Goal: Task Accomplishment & Management: Manage account settings

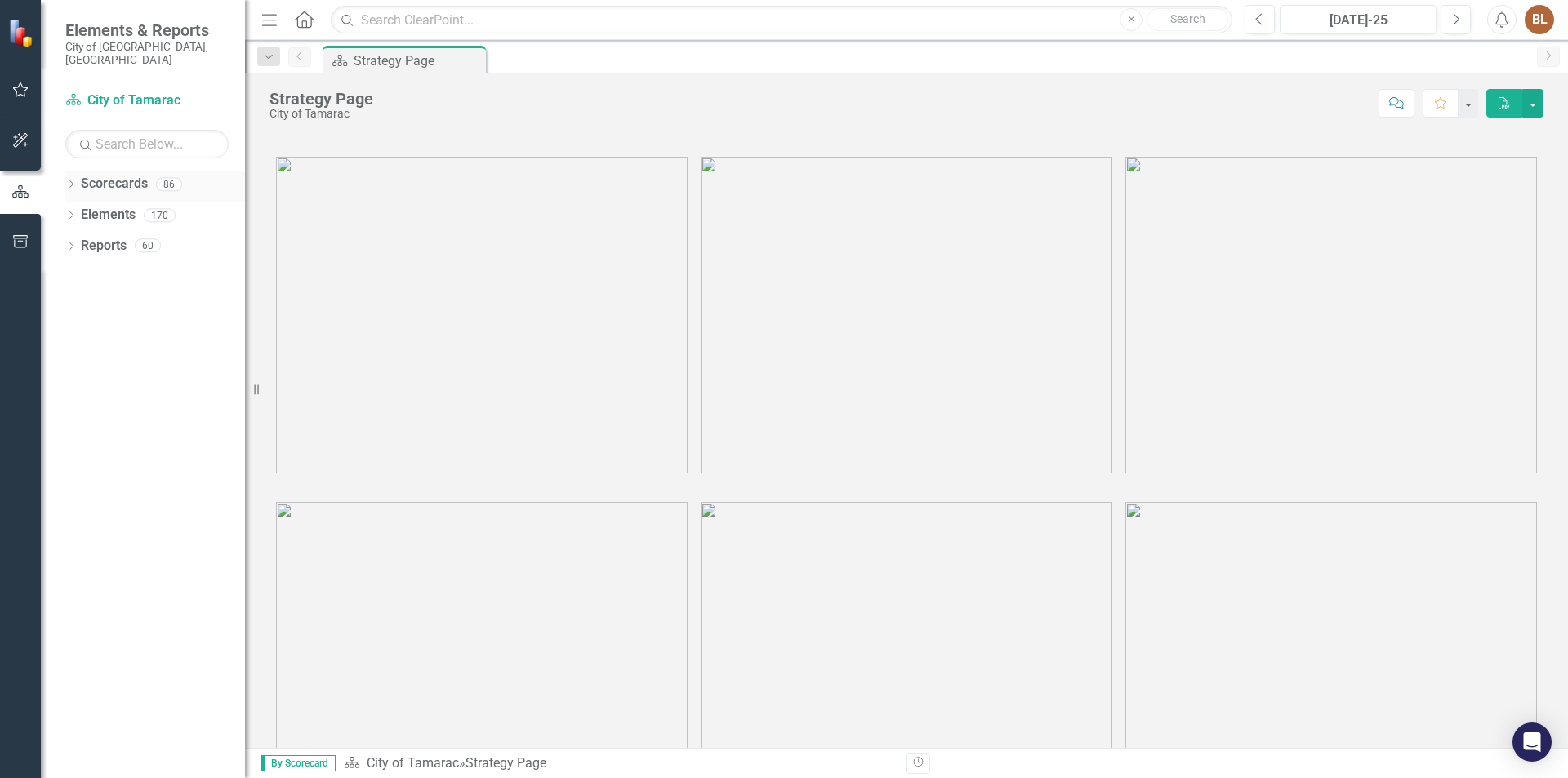
click at [105, 175] on link "Scorecards" at bounding box center [115, 184] width 67 height 19
click at [73, 180] on icon at bounding box center [72, 184] width 4 height 8
click at [82, 210] on icon "Dropdown" at bounding box center [79, 215] width 12 height 10
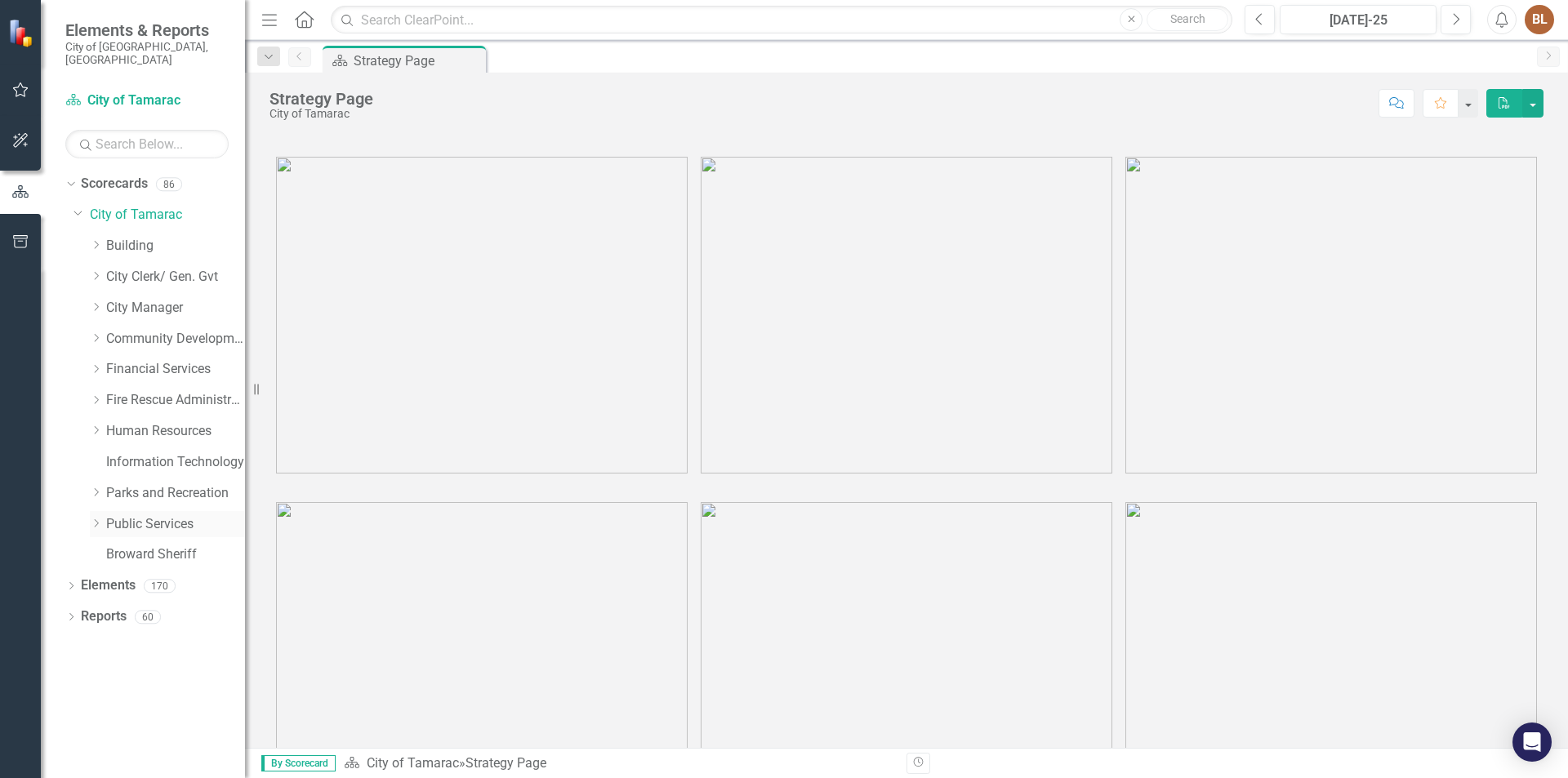
click at [99, 518] on icon "Dropdown" at bounding box center [95, 523] width 12 height 10
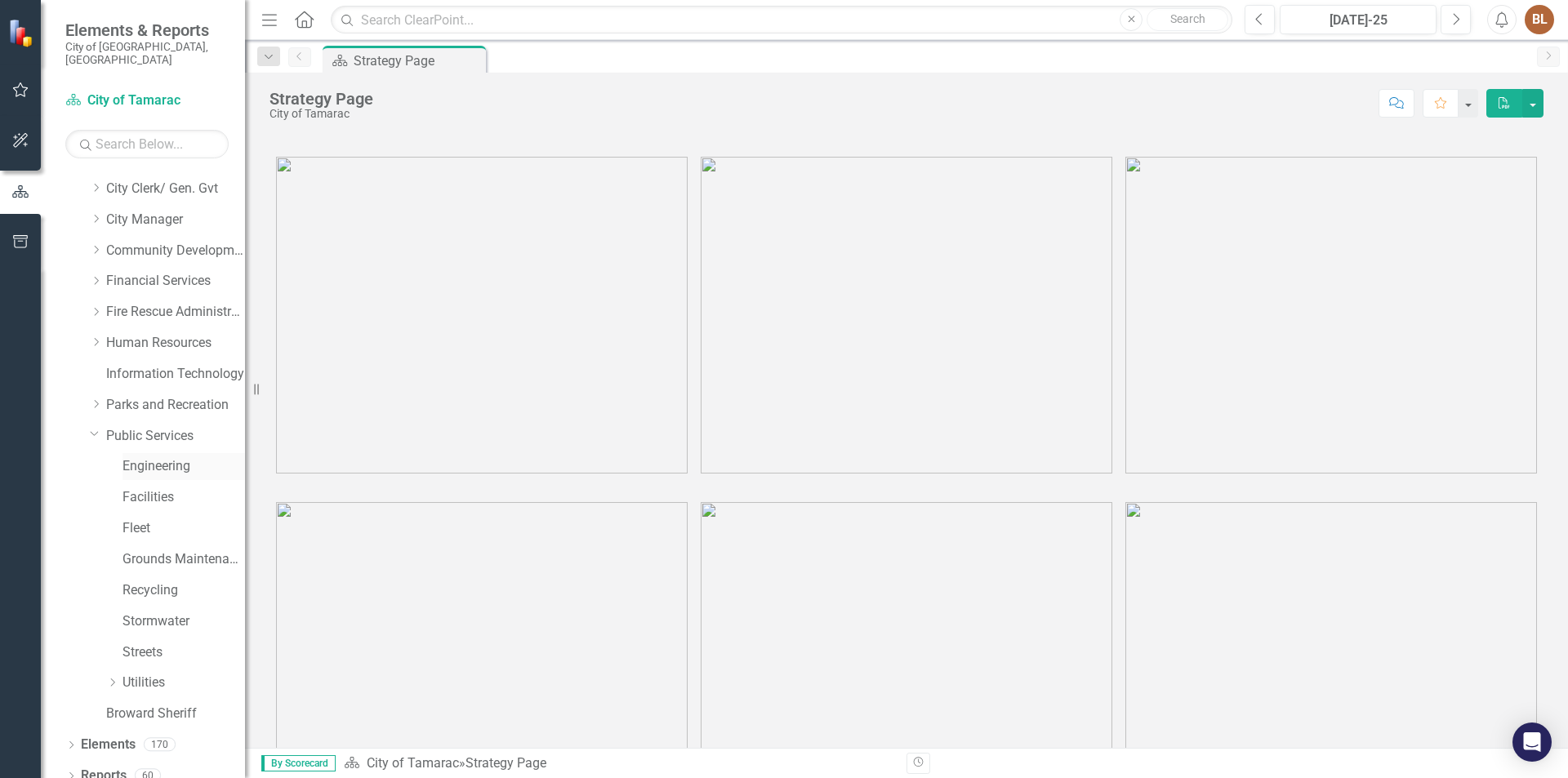
scroll to position [90, 0]
click at [114, 676] on icon "Dropdown" at bounding box center [112, 681] width 12 height 10
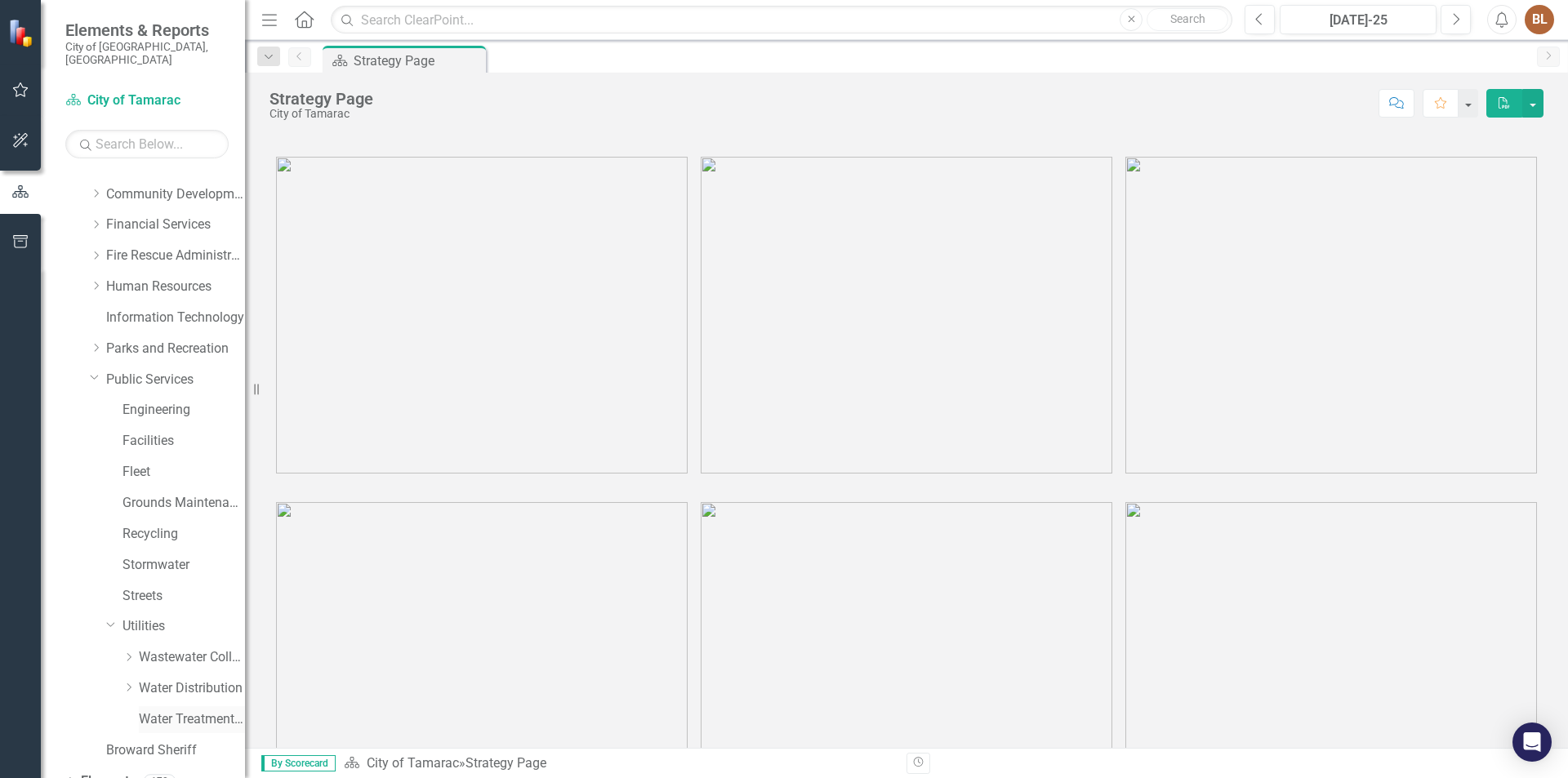
scroll to position [183, 0]
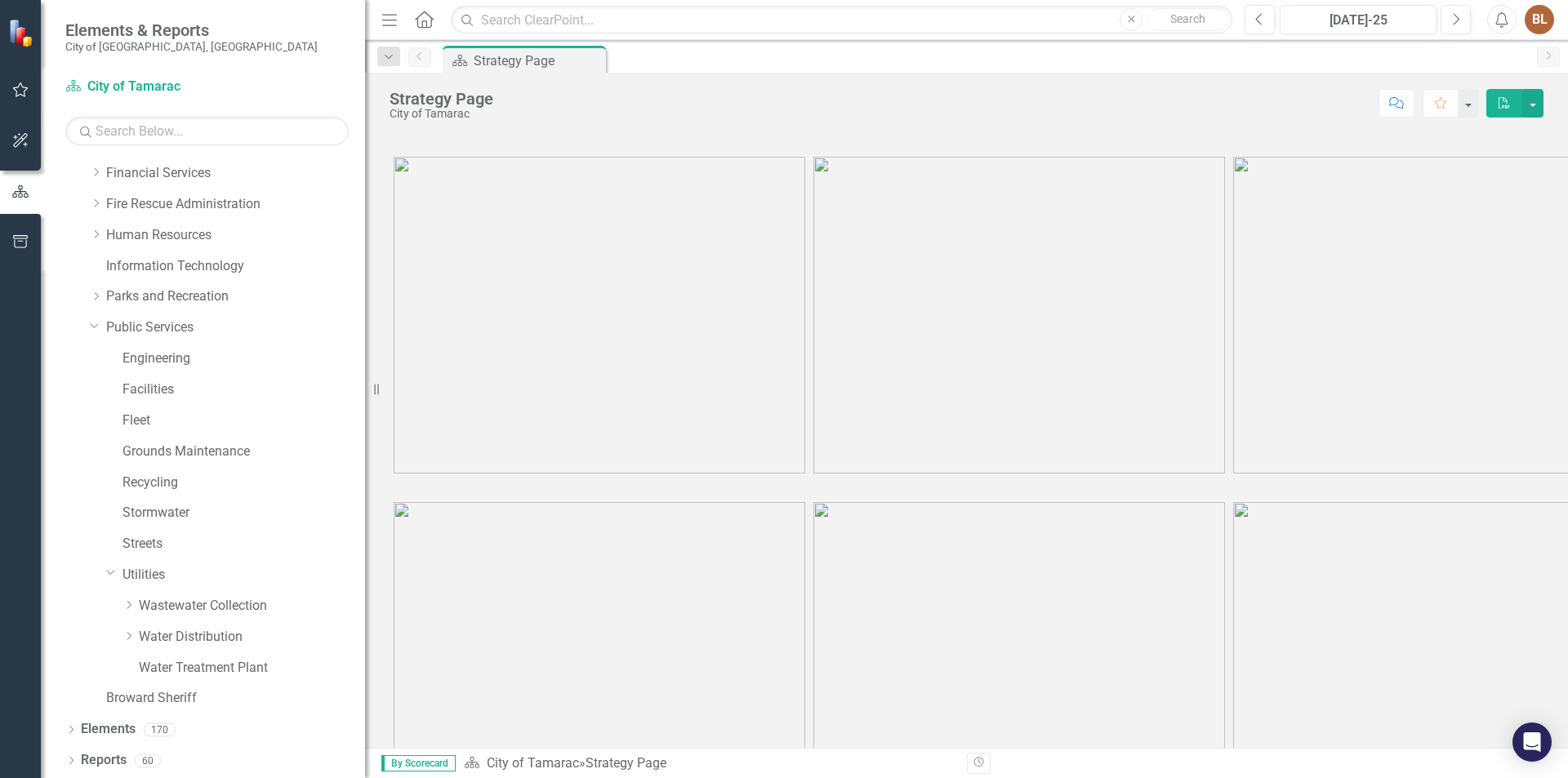
drag, startPoint x: 246, startPoint y: 641, endPoint x: 365, endPoint y: 647, distance: 119.2
click at [365, 647] on div "Resize" at bounding box center [371, 389] width 13 height 778
click at [130, 602] on icon "Dropdown" at bounding box center [128, 605] width 12 height 10
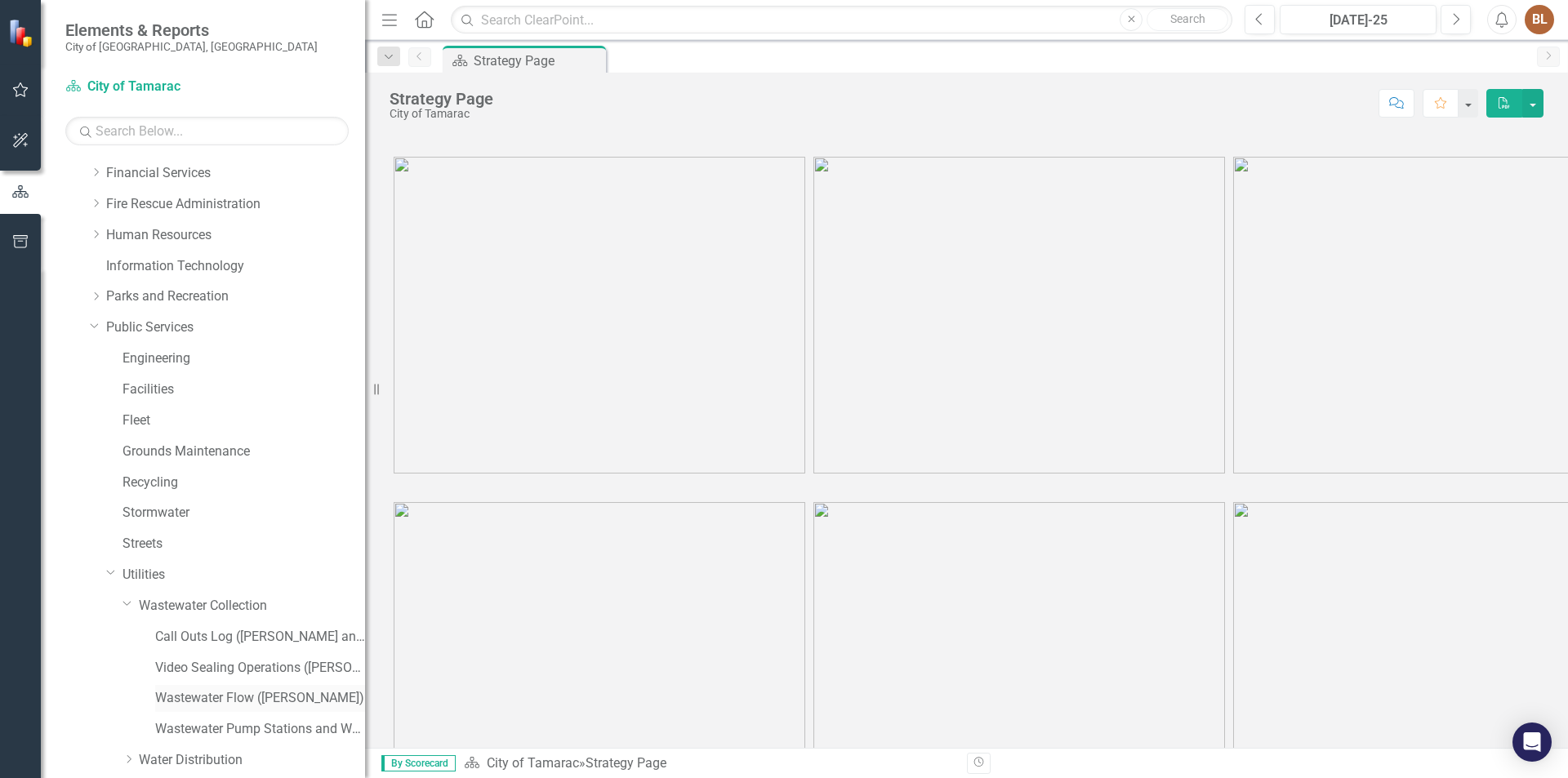
click at [224, 695] on link "Wastewater Flow ([PERSON_NAME])" at bounding box center [261, 699] width 210 height 19
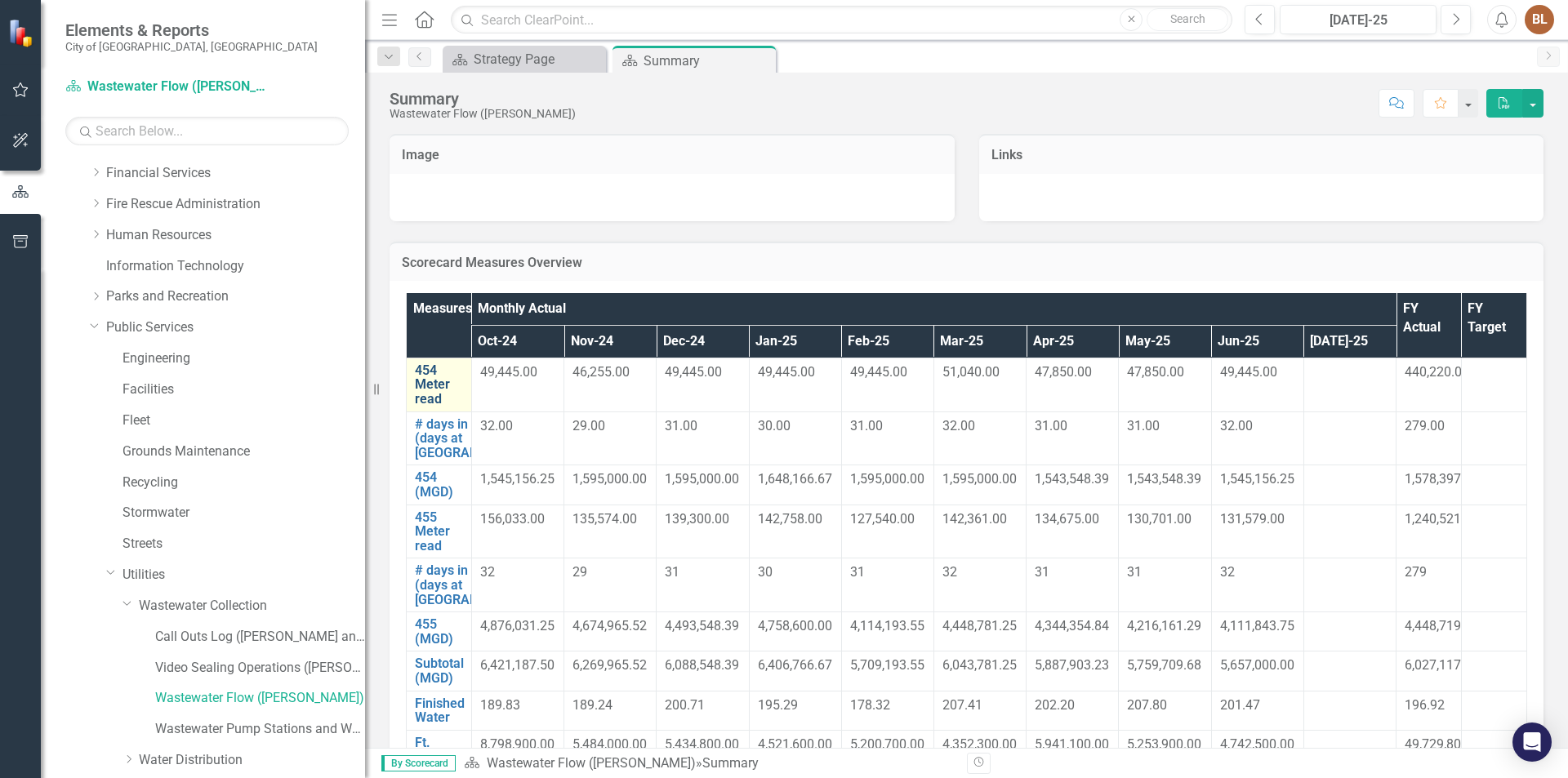
click at [431, 390] on link "454 Meter read" at bounding box center [439, 385] width 48 height 43
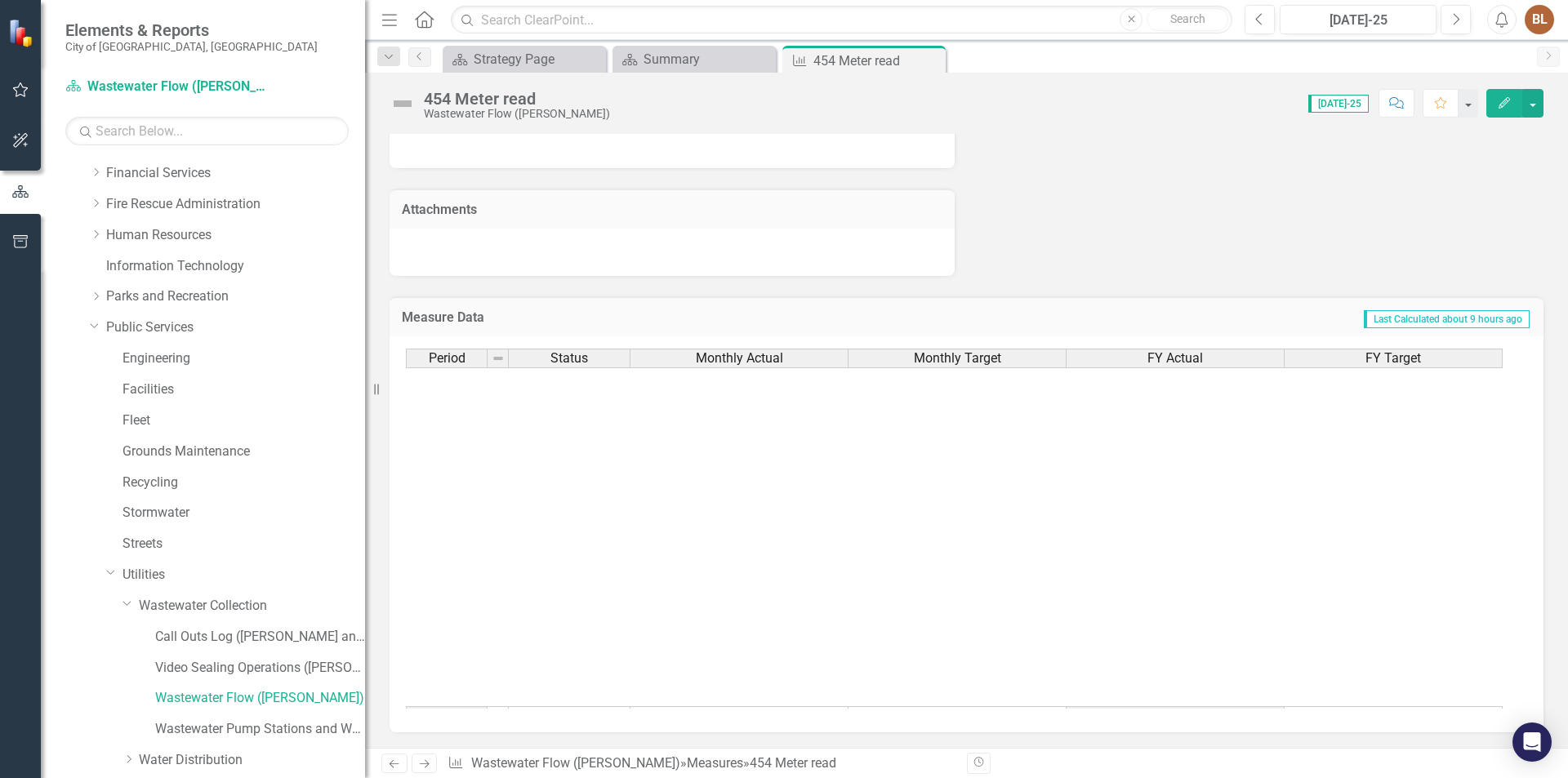
scroll to position [600, 0]
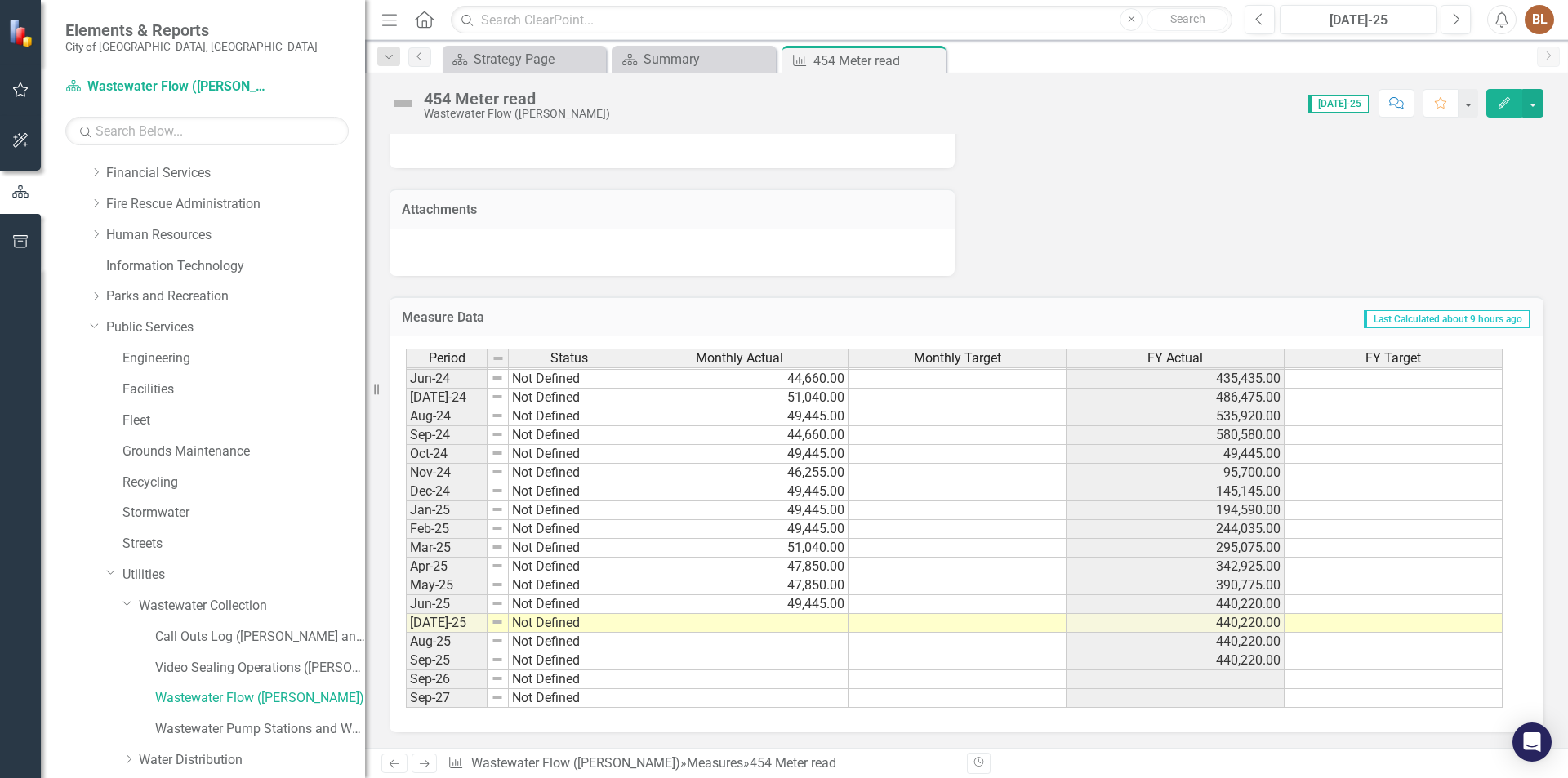
click at [811, 623] on tbody "Apr-23 Not Defined 44,660.00 339,735.00 May-23 Not Defined 51,040.00 390,775.00…" at bounding box center [953, 407] width 1097 height 602
click at [811, 623] on td at bounding box center [740, 623] width 218 height 19
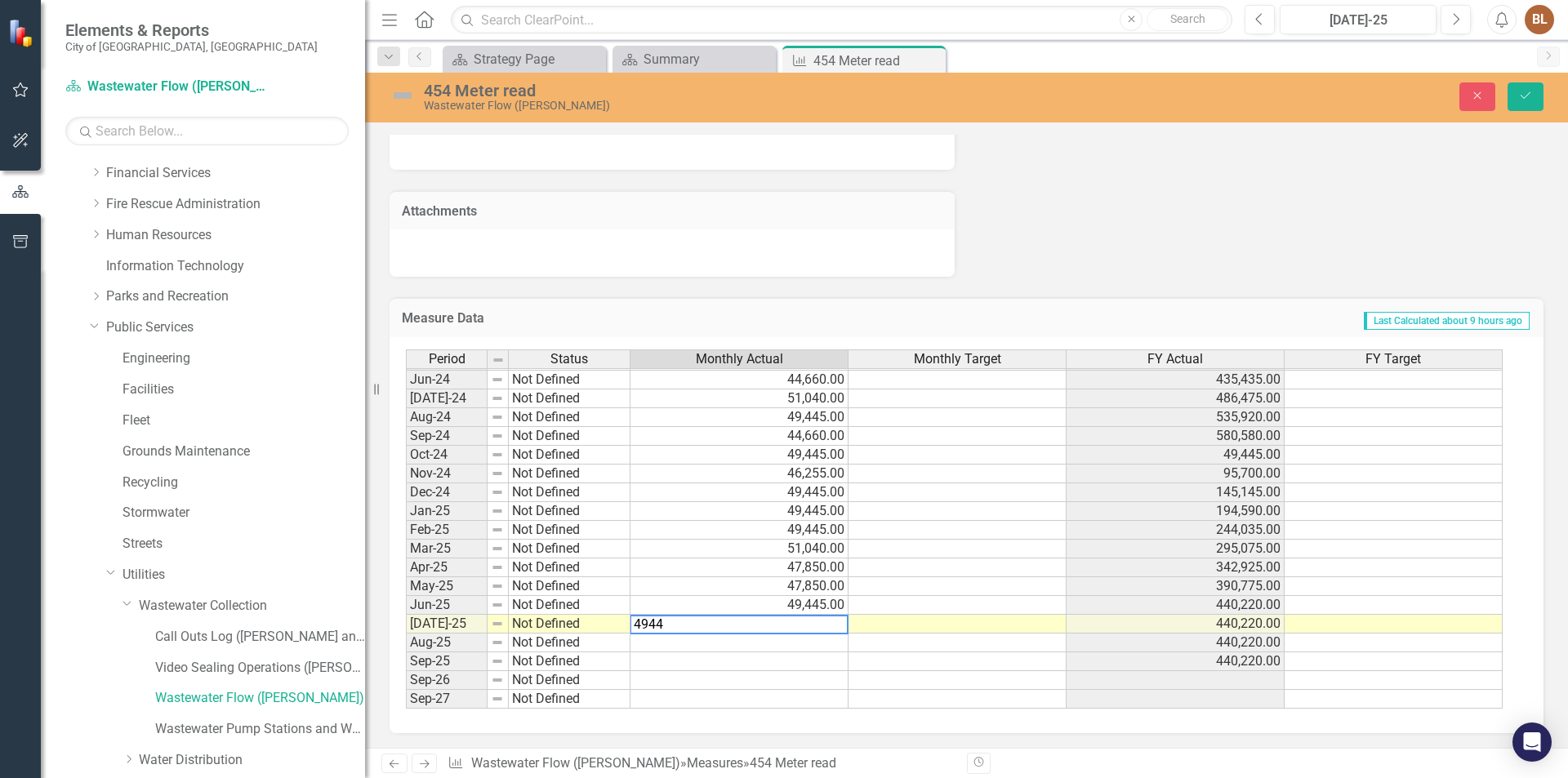
type textarea "49445"
click at [1524, 98] on icon "Save" at bounding box center [1525, 95] width 14 height 11
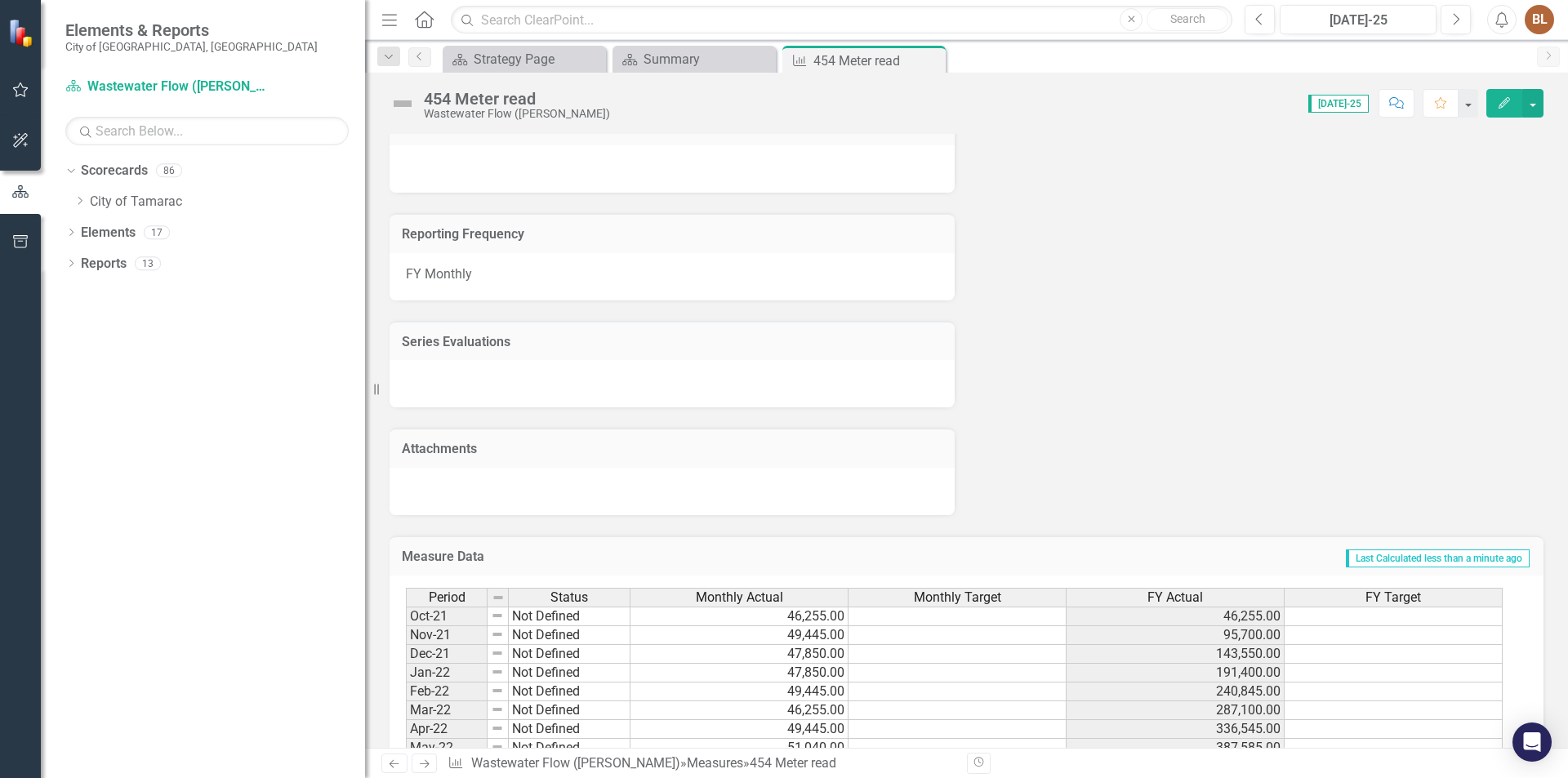
scroll to position [353, 0]
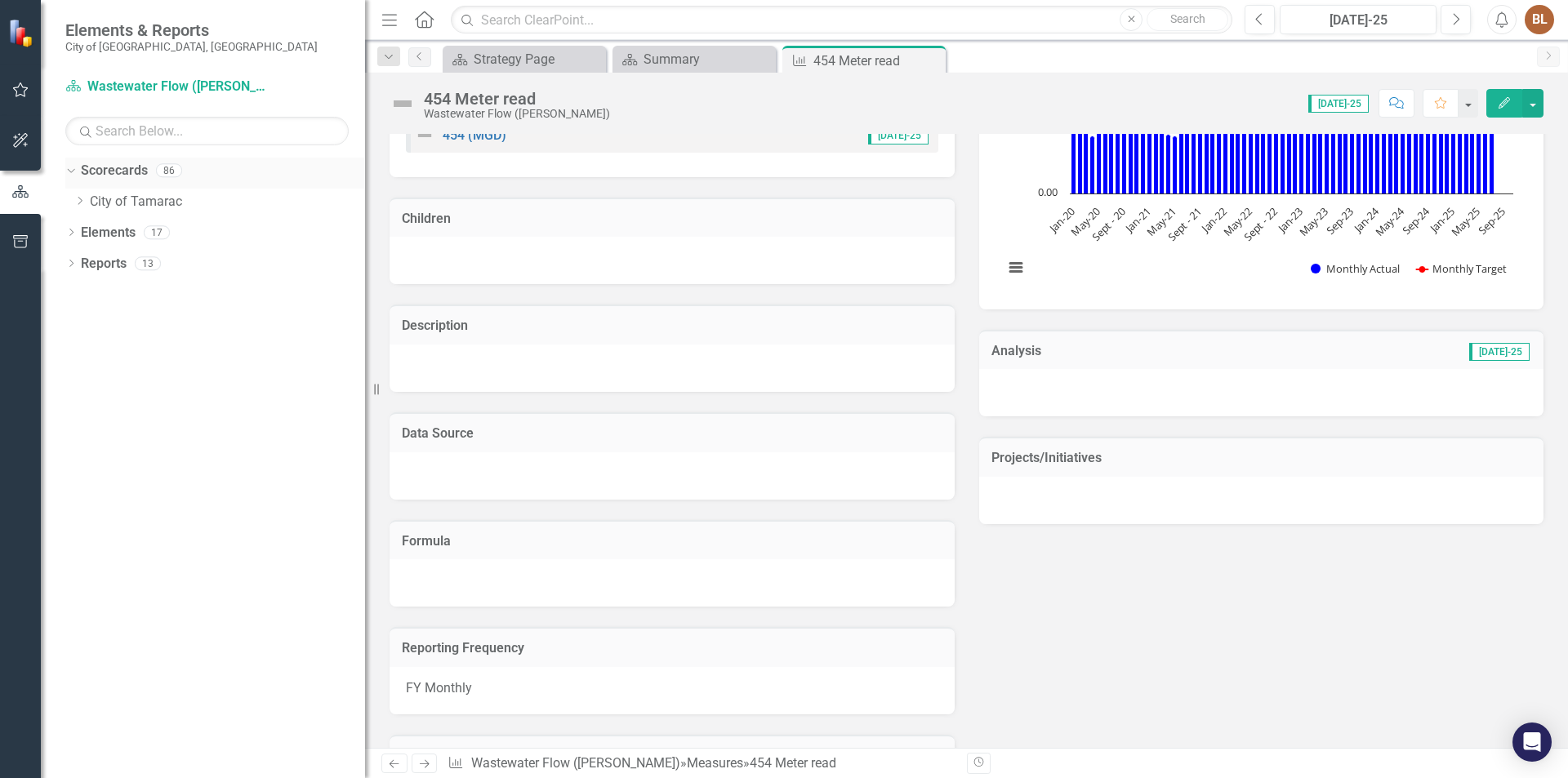
click at [74, 170] on div "Dropdown" at bounding box center [68, 170] width 14 height 11
click at [71, 176] on icon "Dropdown" at bounding box center [71, 172] width 11 height 9
click at [83, 200] on icon "Dropdown" at bounding box center [79, 200] width 12 height 10
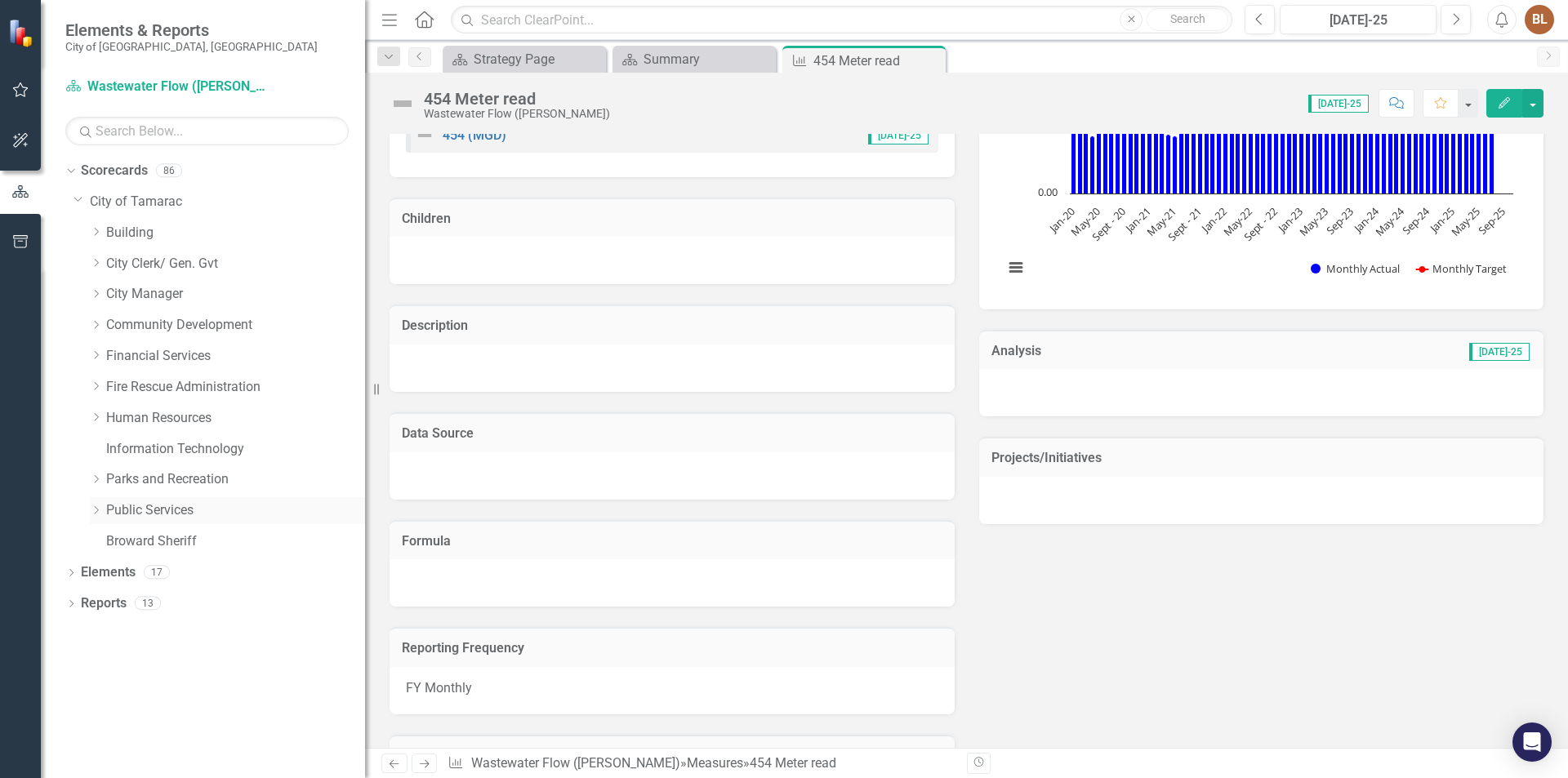
click at [96, 510] on icon "Dropdown" at bounding box center [95, 511] width 12 height 10
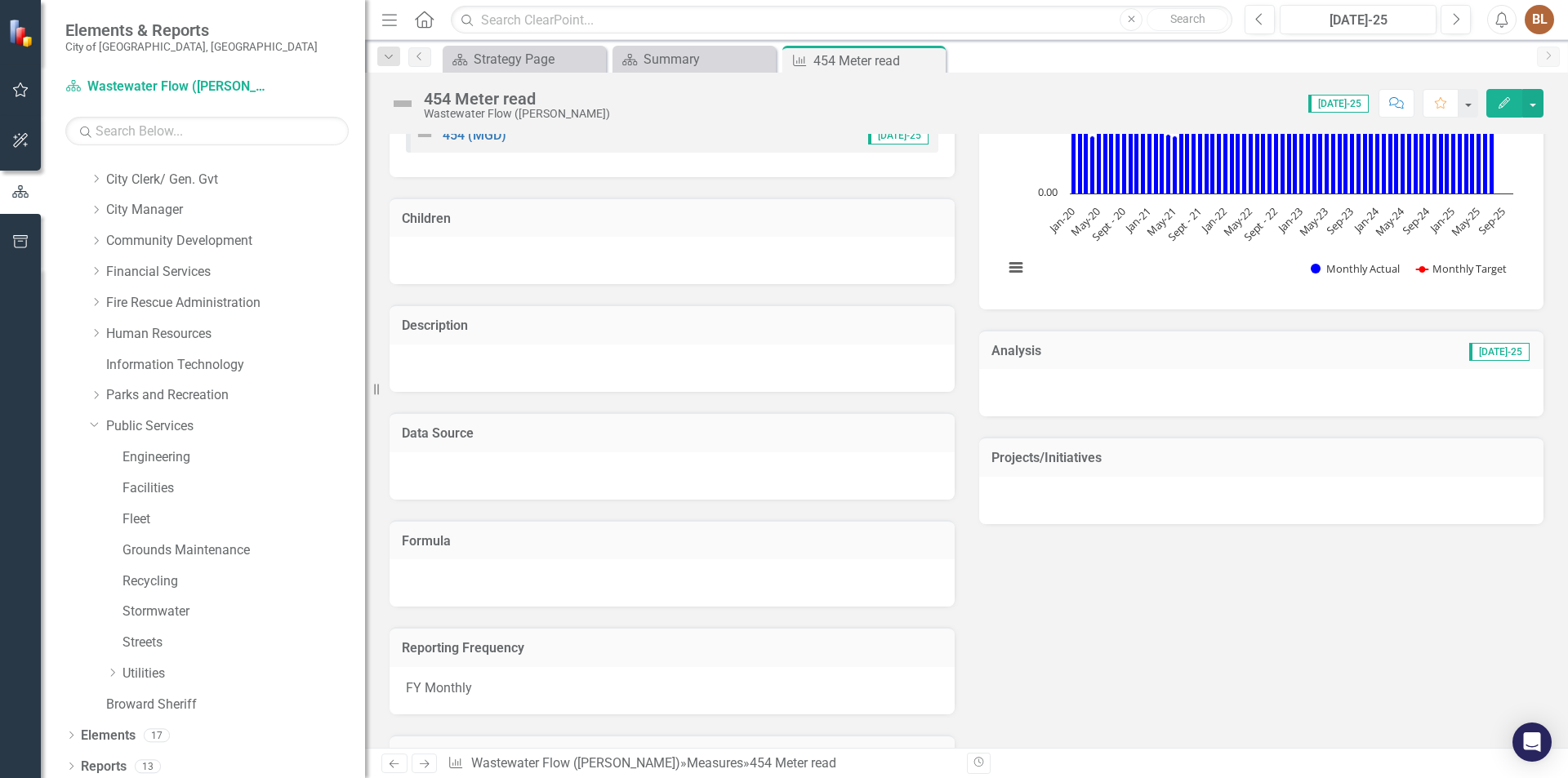
scroll to position [90, 0]
click at [116, 664] on icon "Dropdown" at bounding box center [112, 667] width 12 height 10
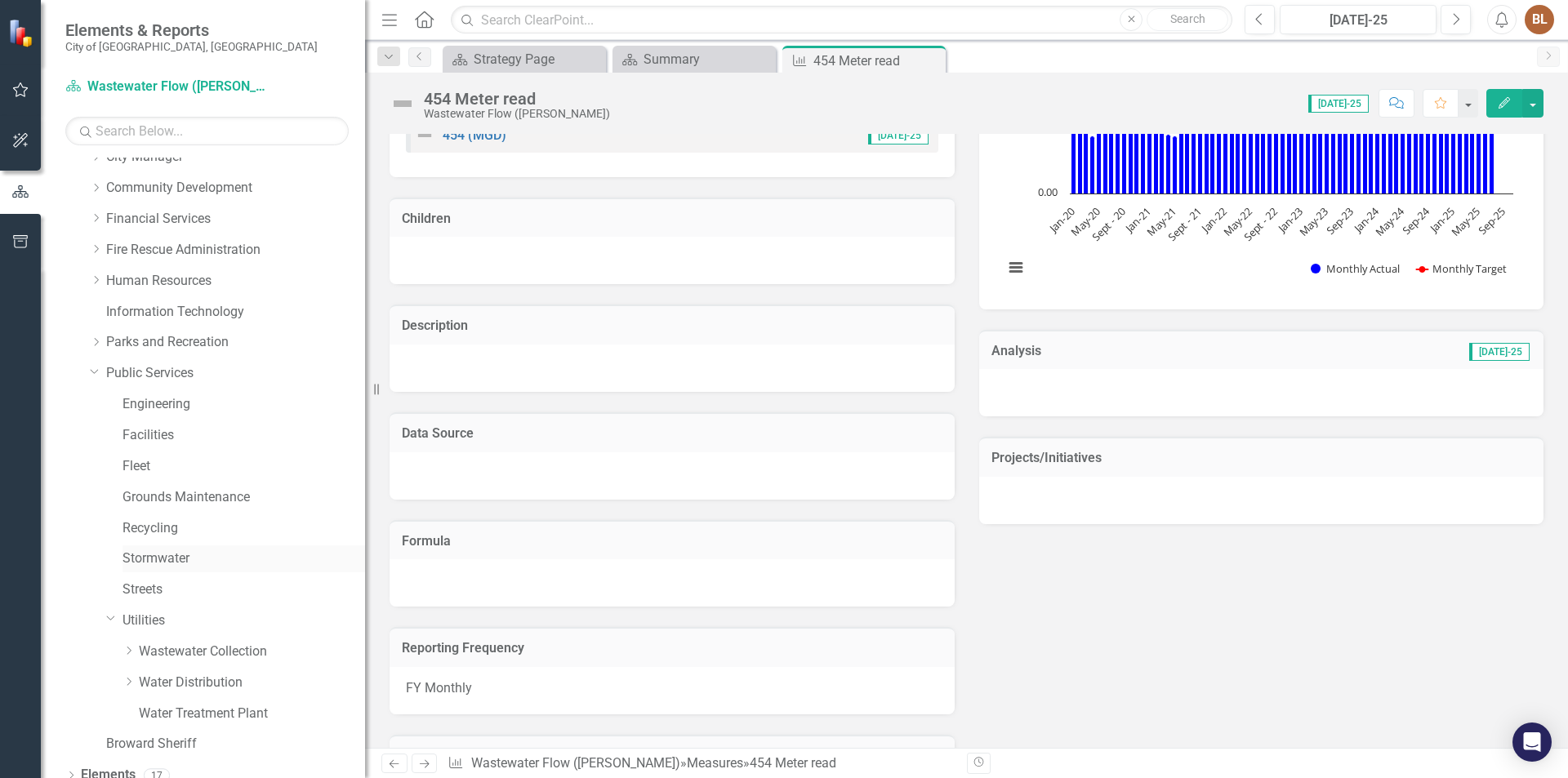
scroll to position [183, 0]
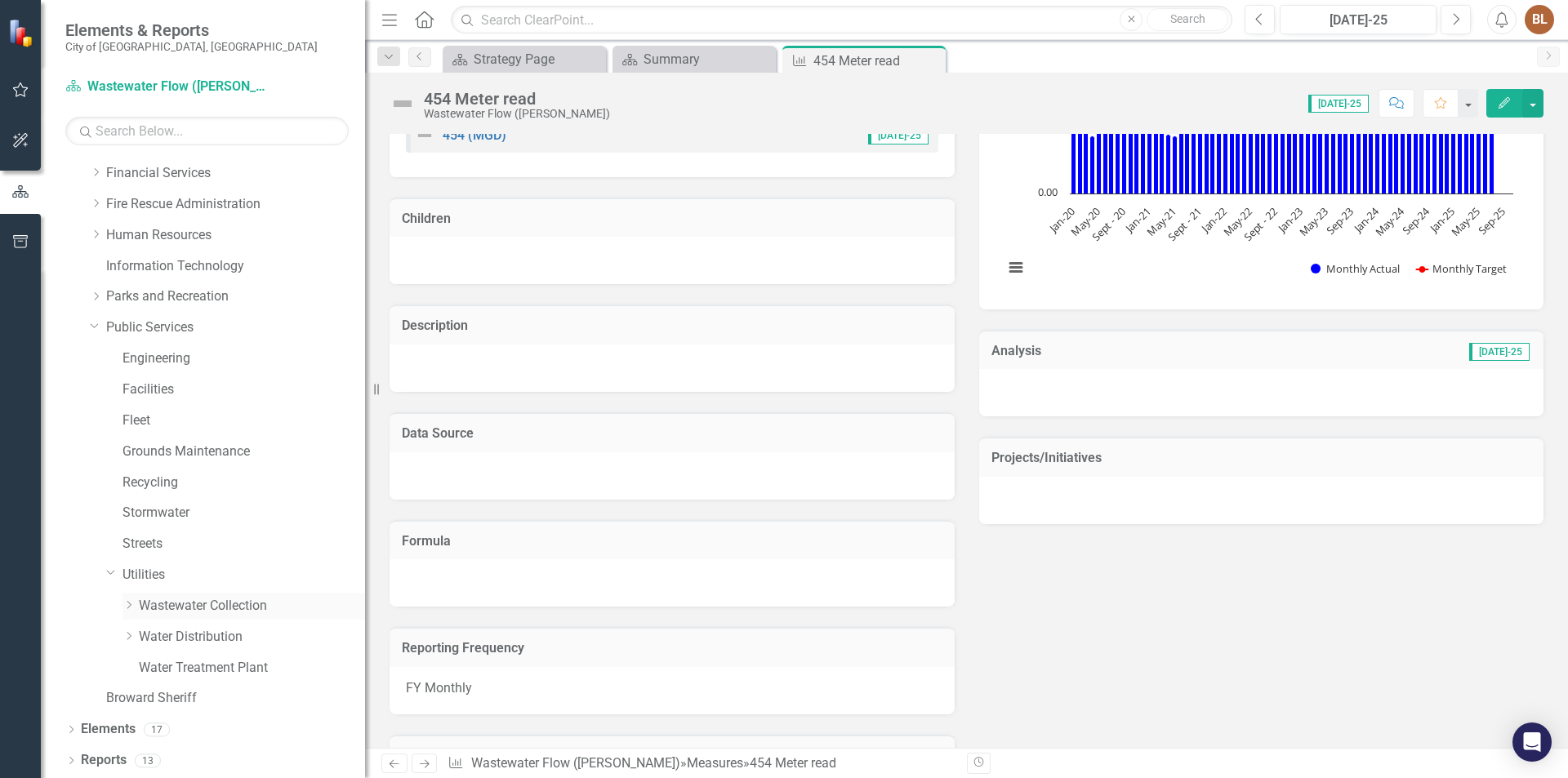
click at [132, 602] on icon "Dropdown" at bounding box center [128, 605] width 12 height 10
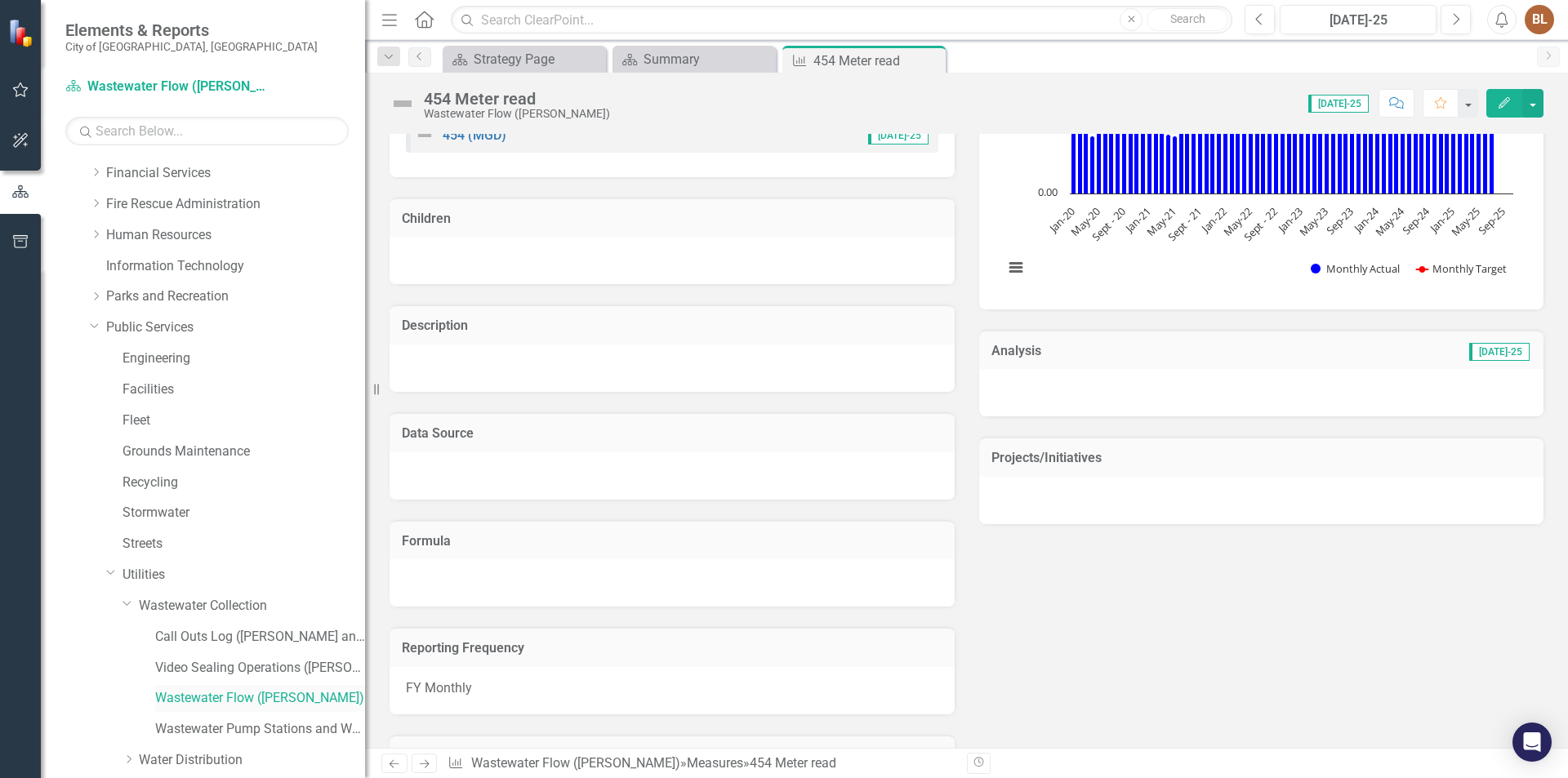
click at [189, 699] on link "Wastewater Flow ([PERSON_NAME])" at bounding box center [261, 699] width 210 height 19
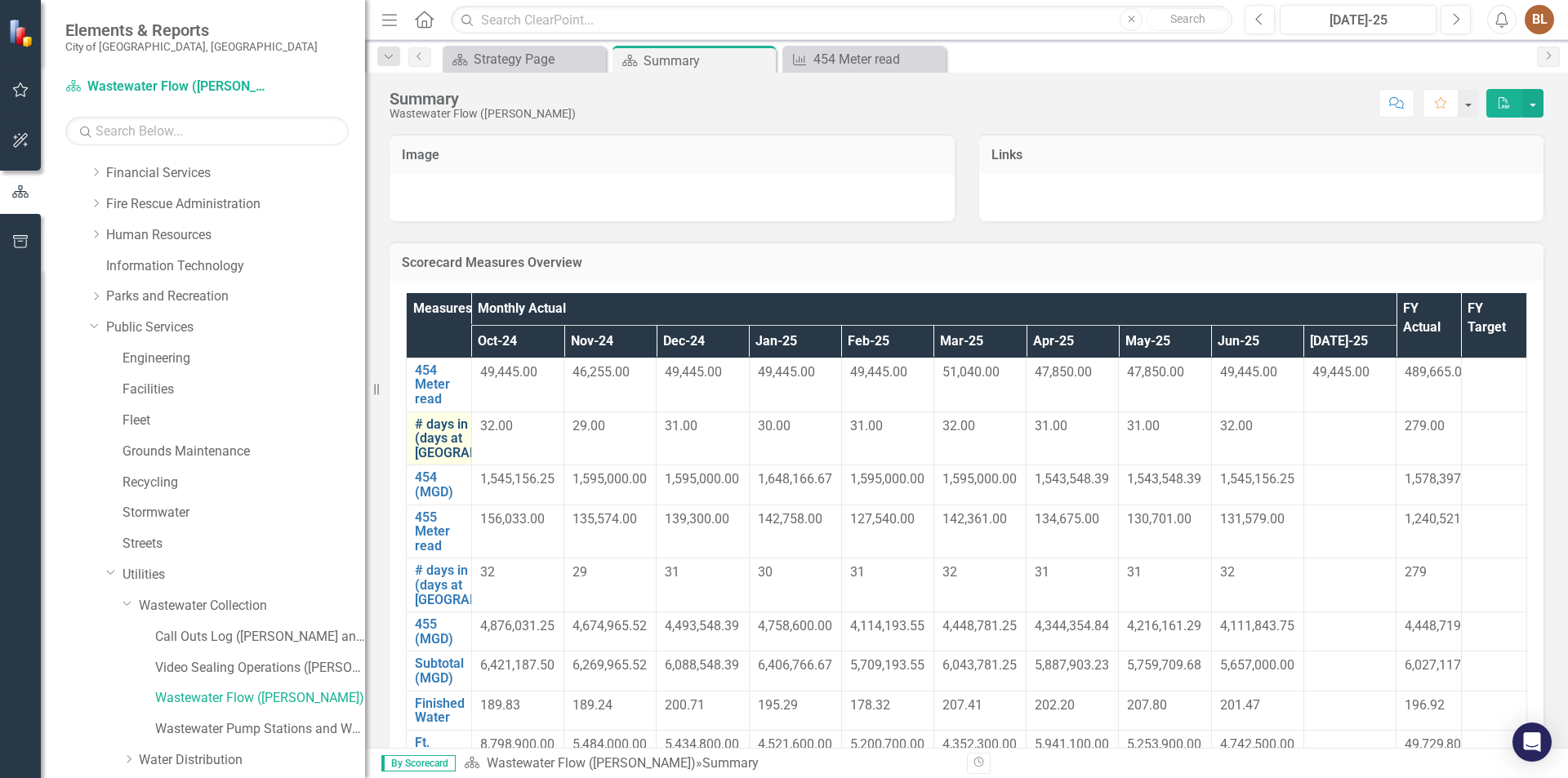
click at [428, 424] on link "# days in a month (days at [GEOGRAPHIC_DATA])" at bounding box center [480, 438] width 131 height 43
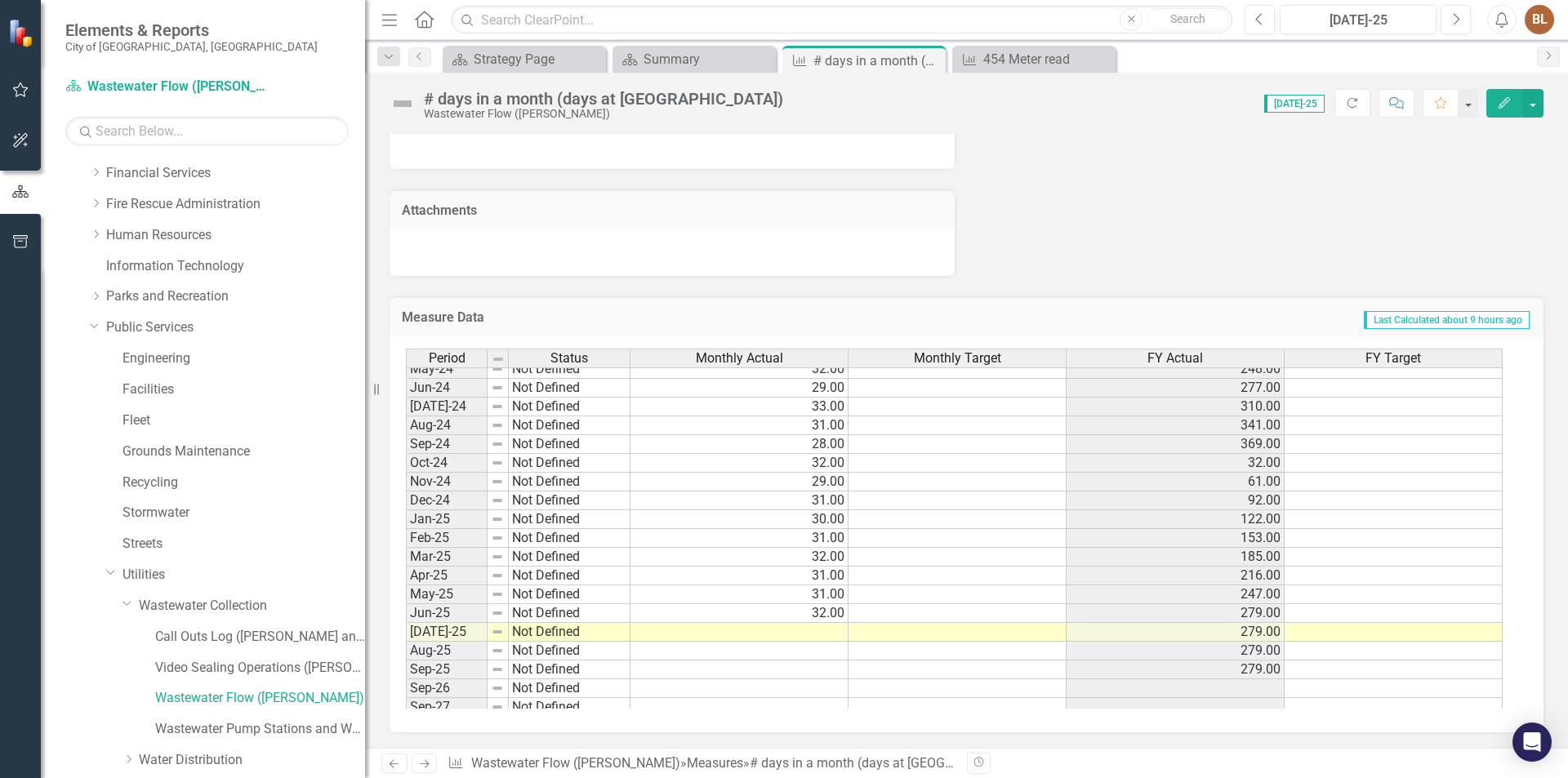
scroll to position [600, 0]
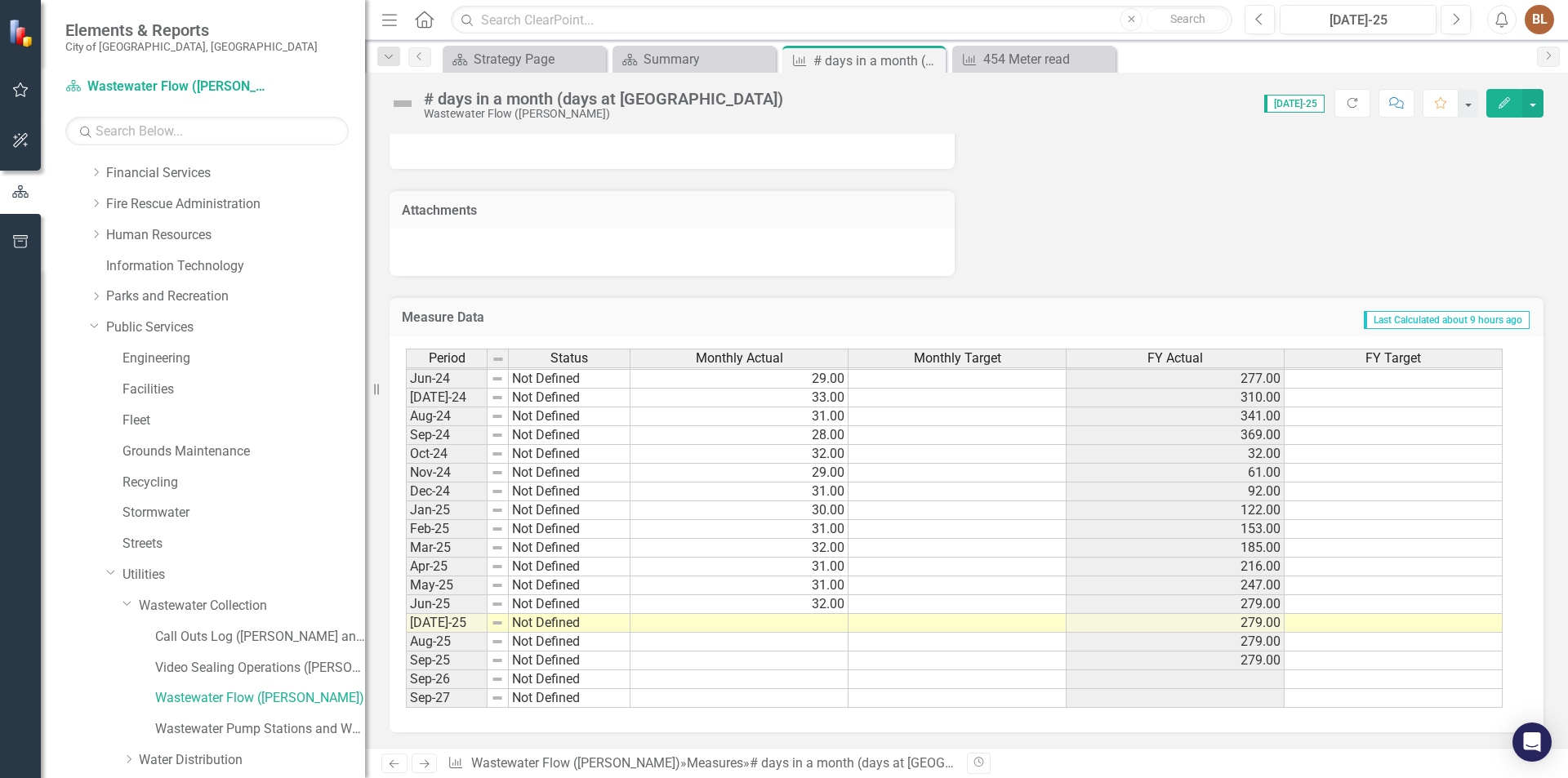
click at [825, 623] on tbody "Apr-23 Not Defined 29.00 220.00 May-23 Not Defined 33.00 253.00 Jun-23 Not Defi…" at bounding box center [953, 407] width 1097 height 602
click at [825, 623] on td at bounding box center [740, 623] width 218 height 19
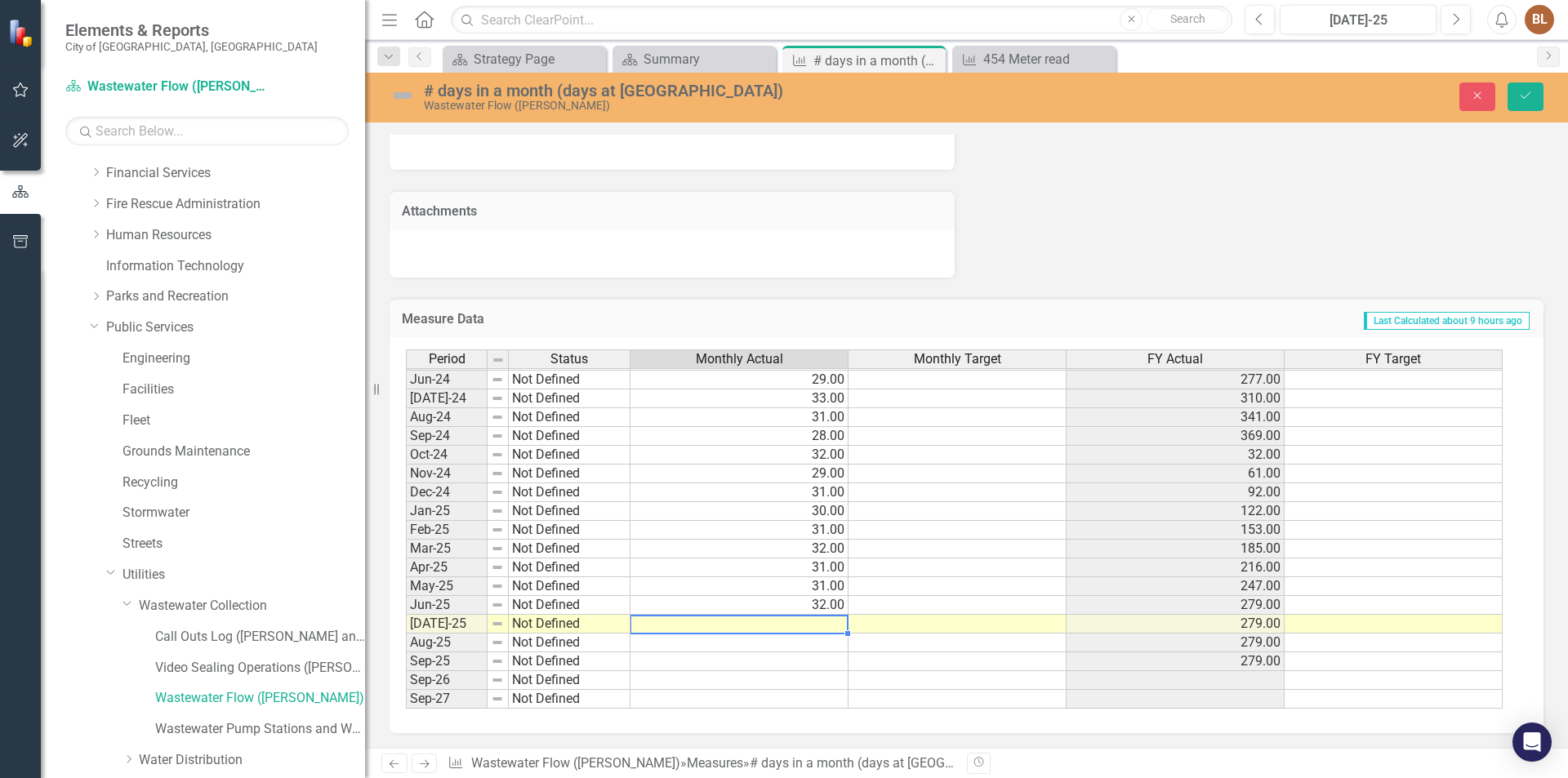
type textarea "32"
click at [1523, 93] on icon "Save" at bounding box center [1525, 95] width 14 height 11
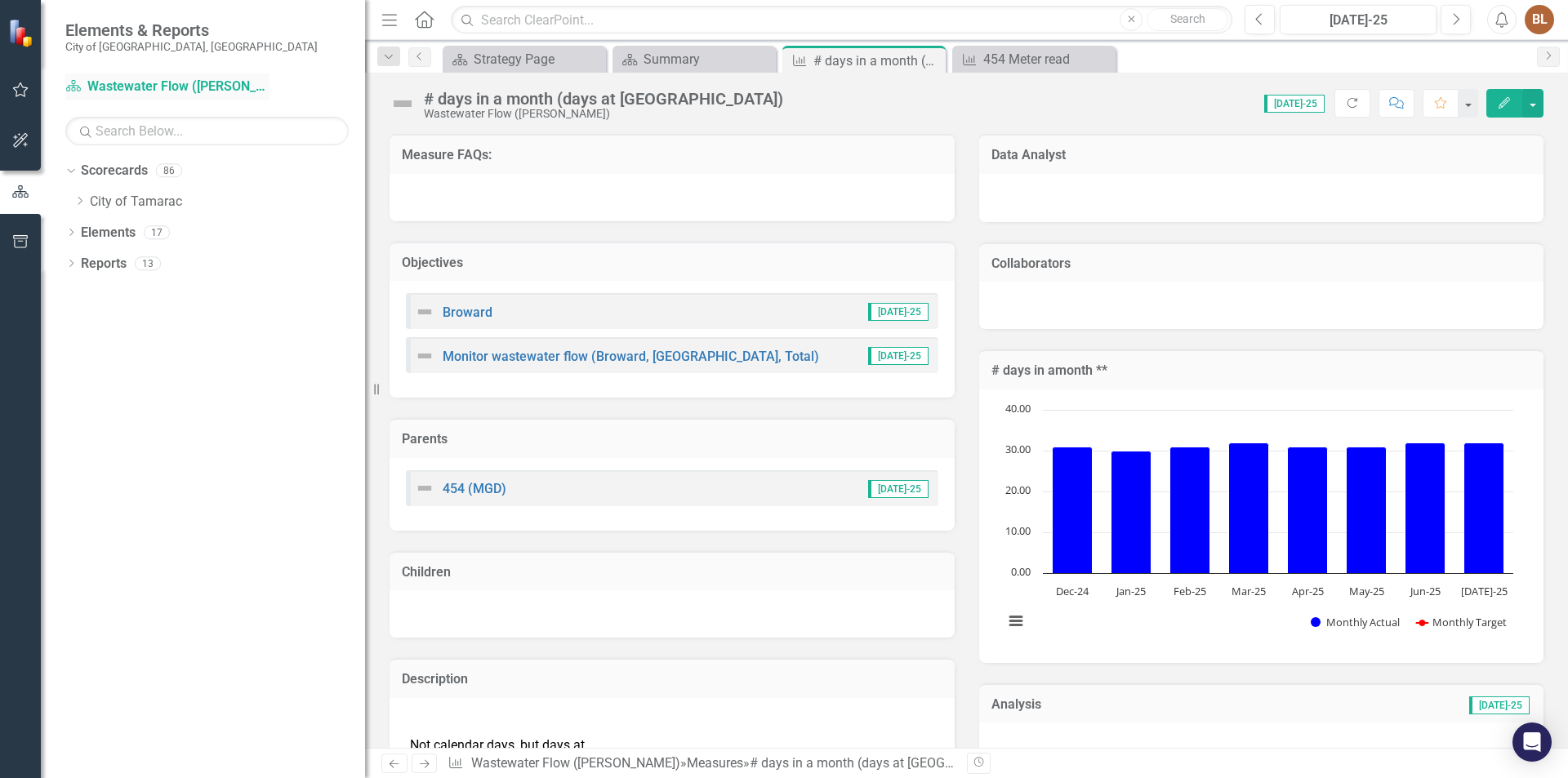
scroll to position [0, 0]
click at [83, 201] on icon "Dropdown" at bounding box center [79, 200] width 12 height 10
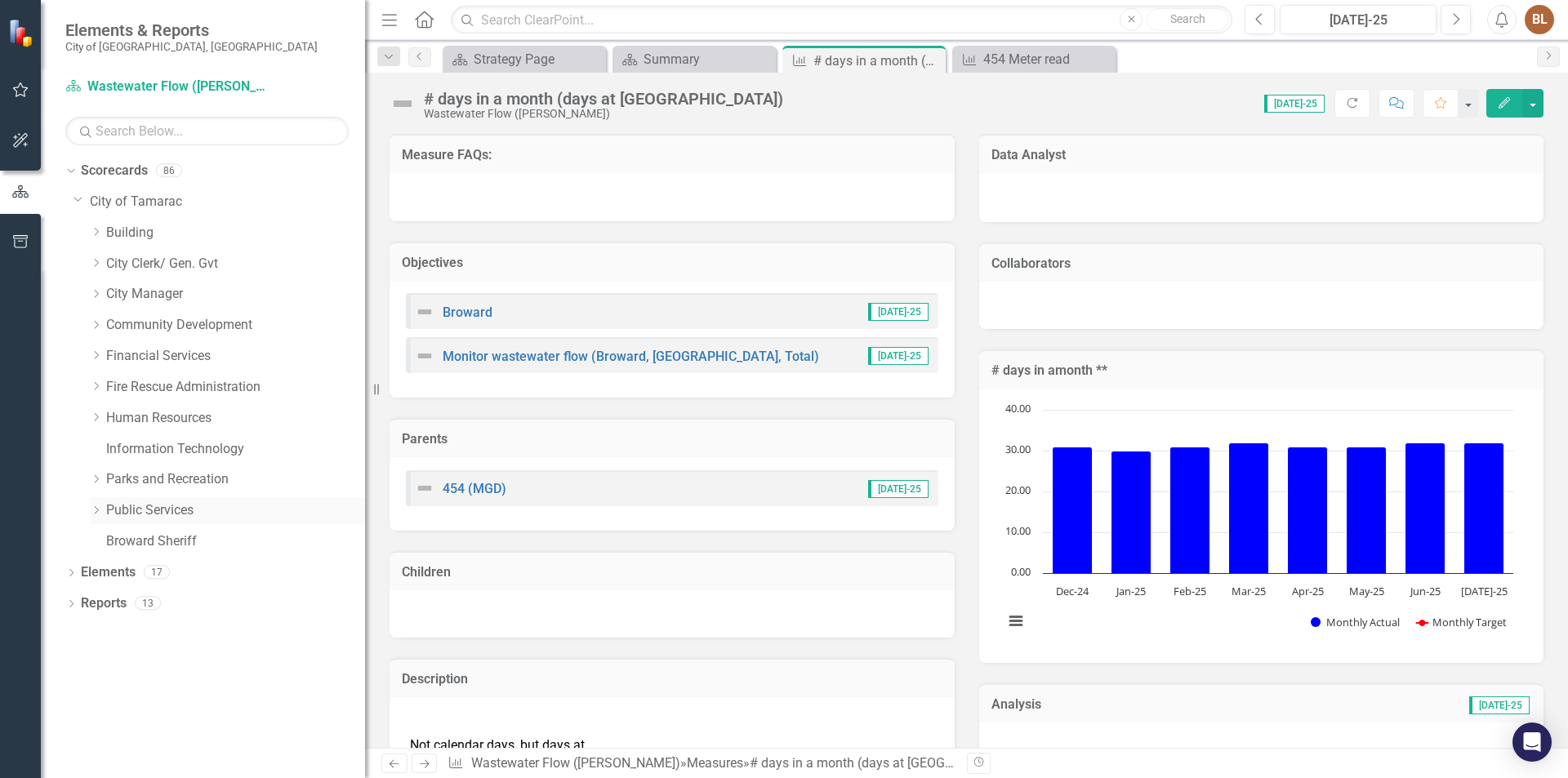
click at [102, 507] on icon "Dropdown" at bounding box center [95, 511] width 12 height 10
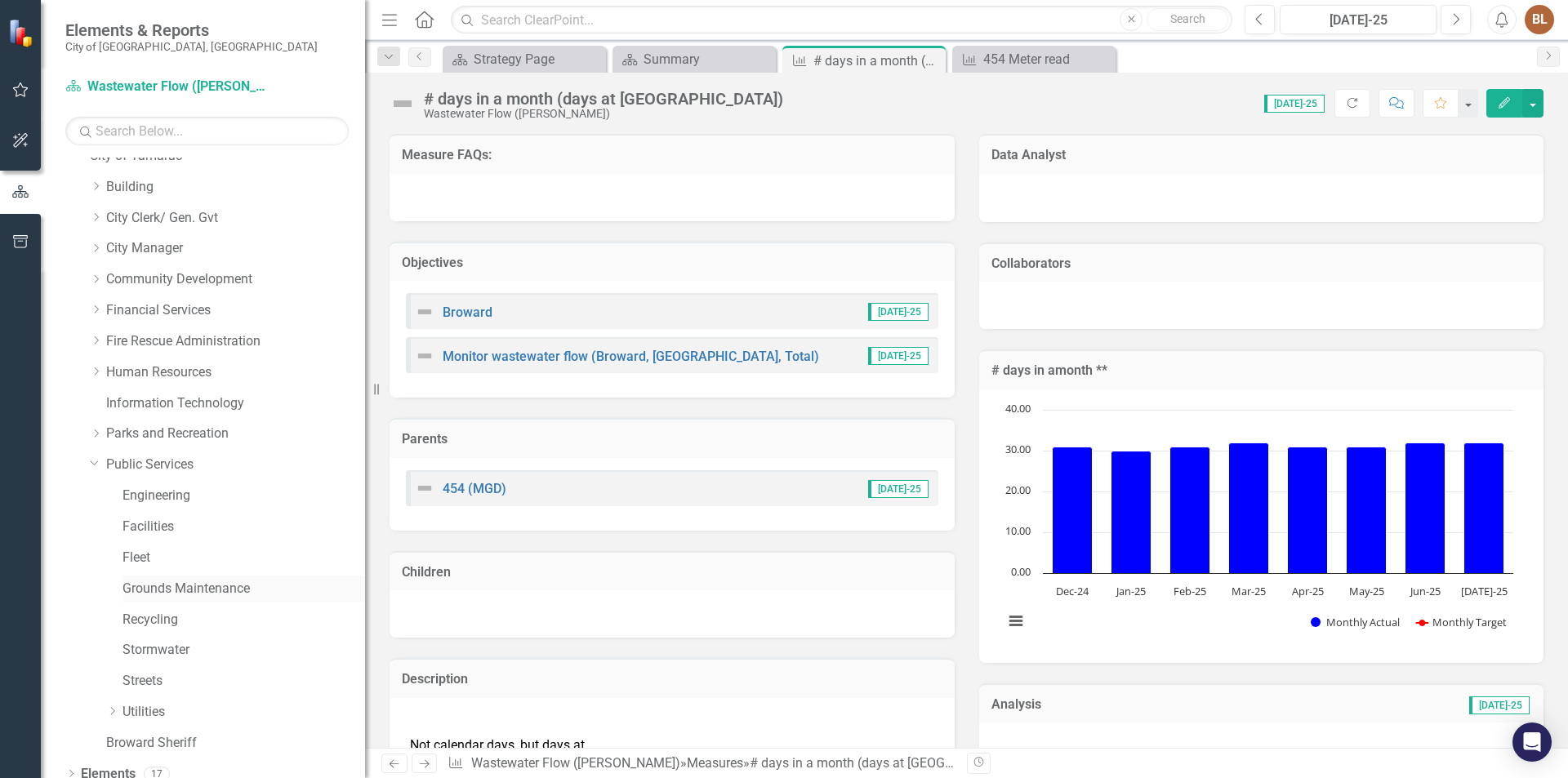
scroll to position [90, 0]
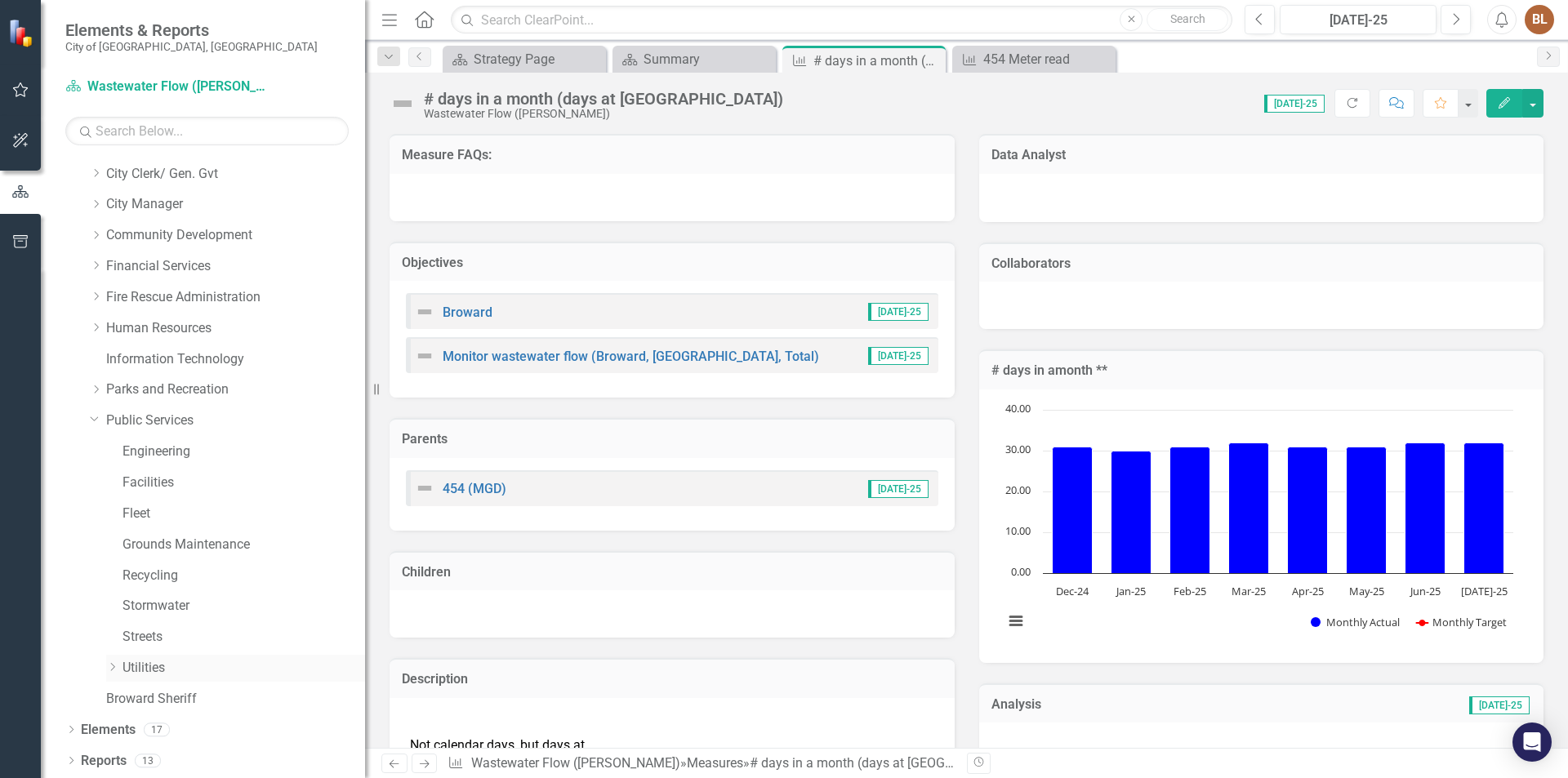
click at [119, 670] on div "Dropdown" at bounding box center [114, 668] width 16 height 14
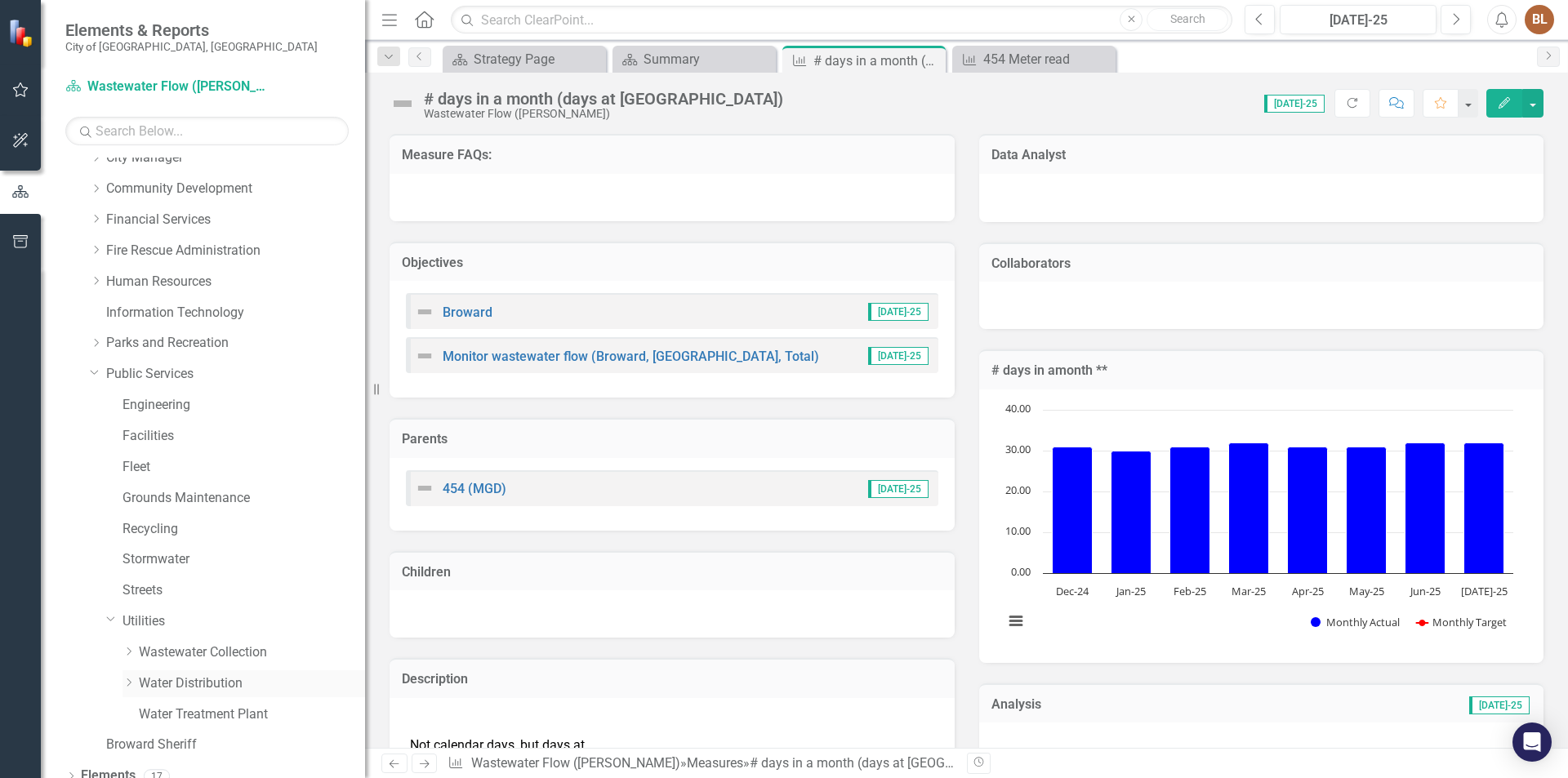
scroll to position [183, 0]
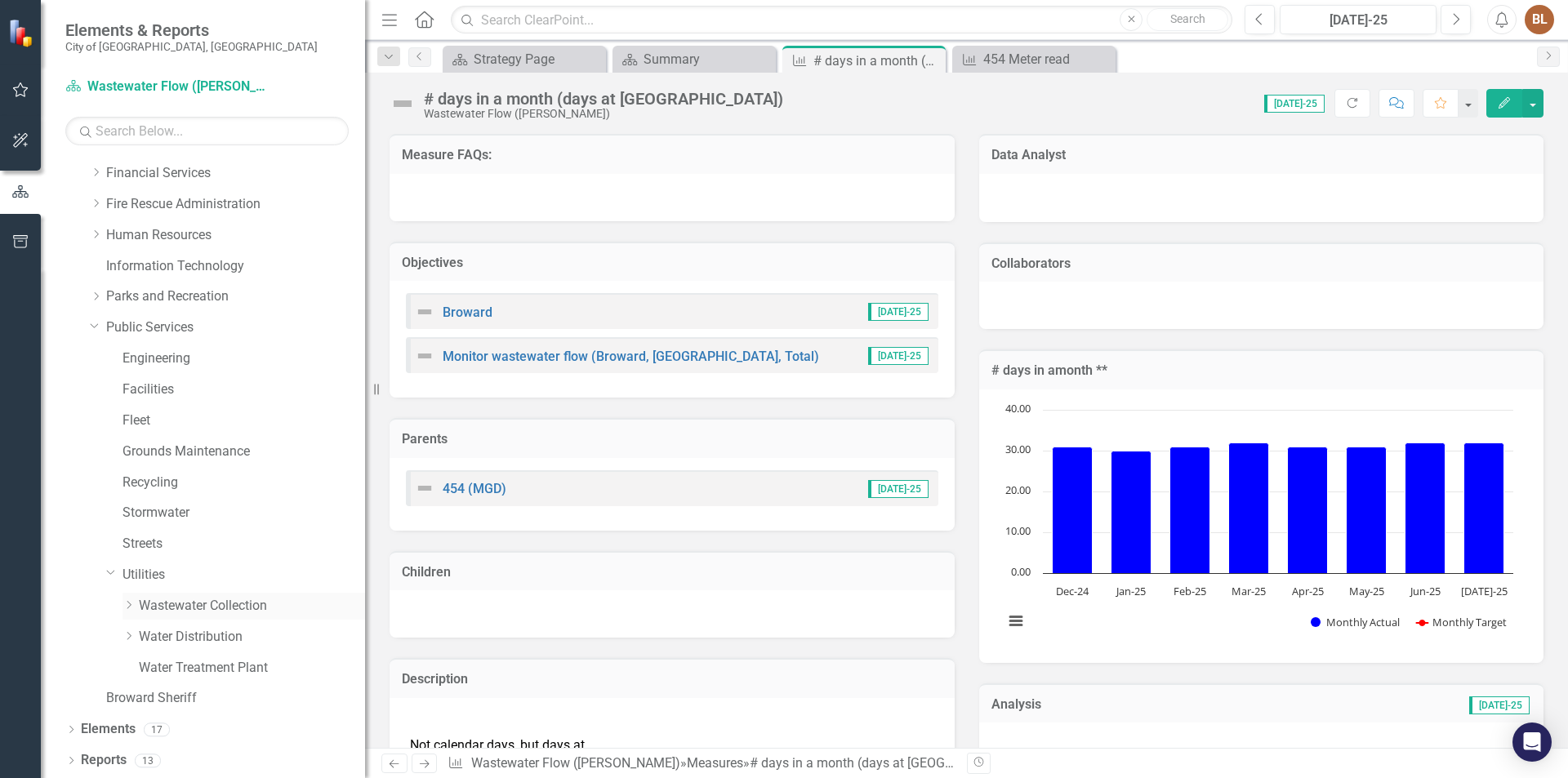
click at [132, 601] on icon "Dropdown" at bounding box center [128, 605] width 12 height 10
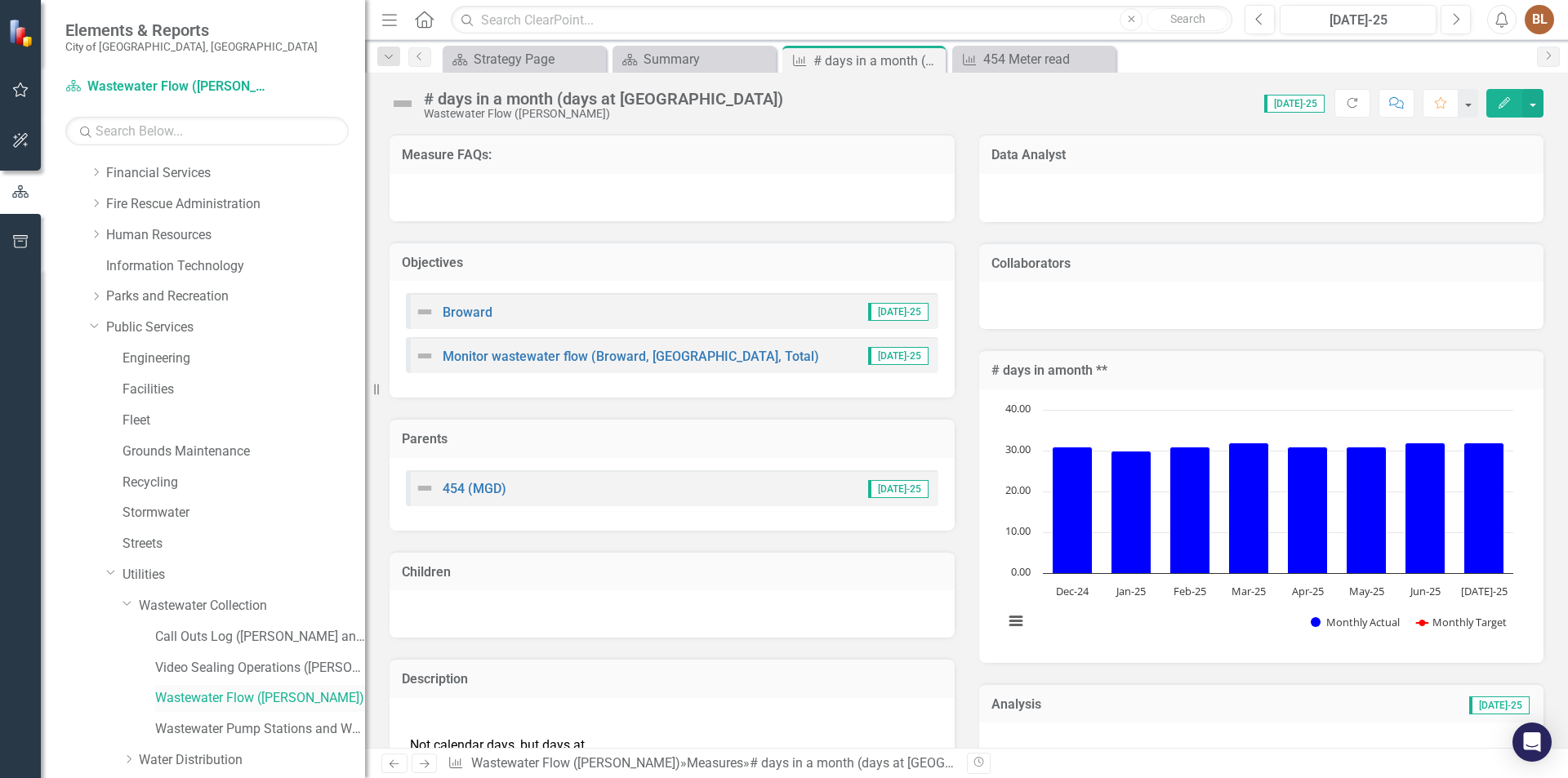
click at [188, 698] on link "Wastewater Flow ([PERSON_NAME])" at bounding box center [261, 699] width 210 height 19
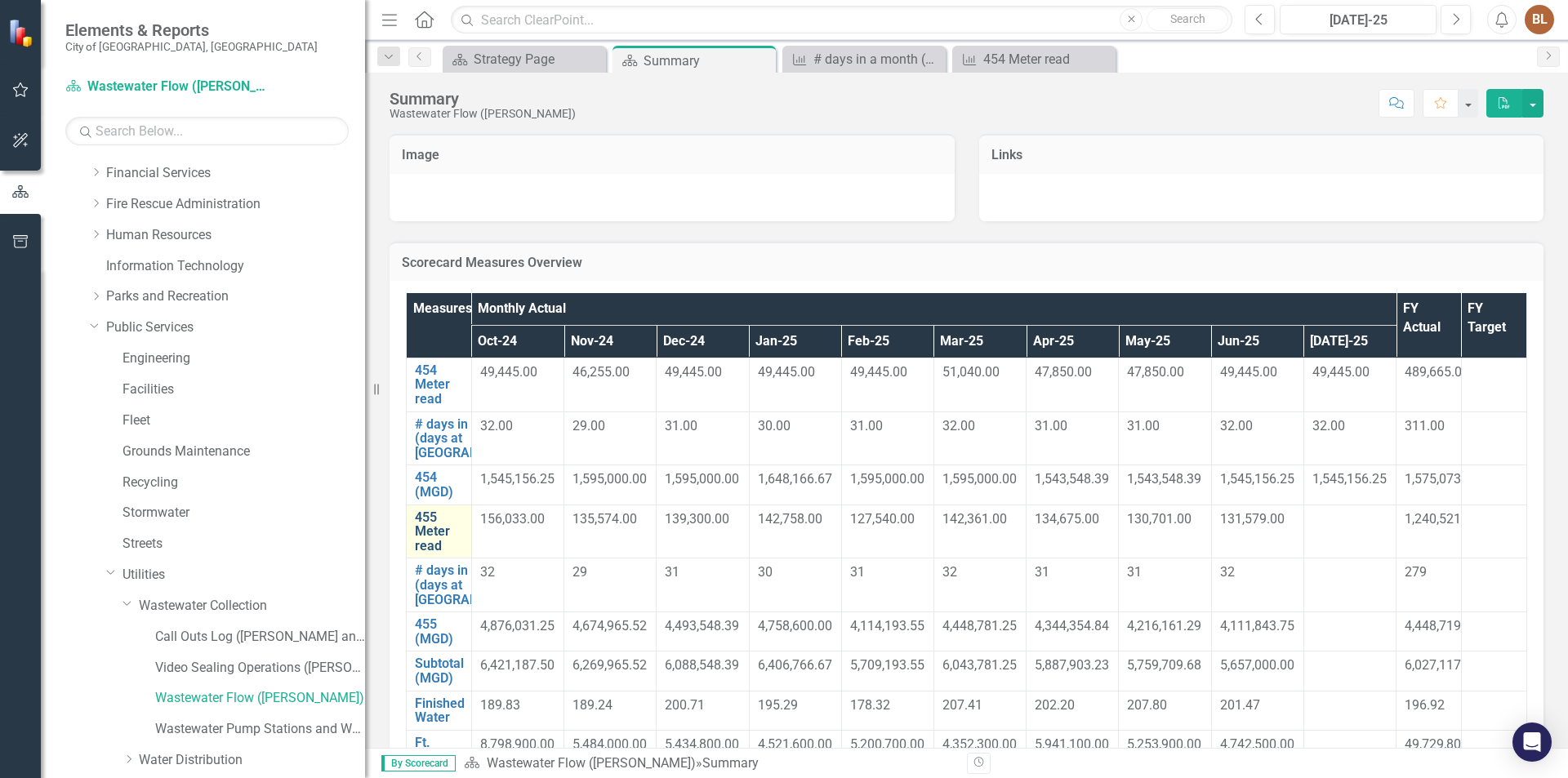
click at [430, 554] on link "455 Meter read" at bounding box center [439, 532] width 48 height 43
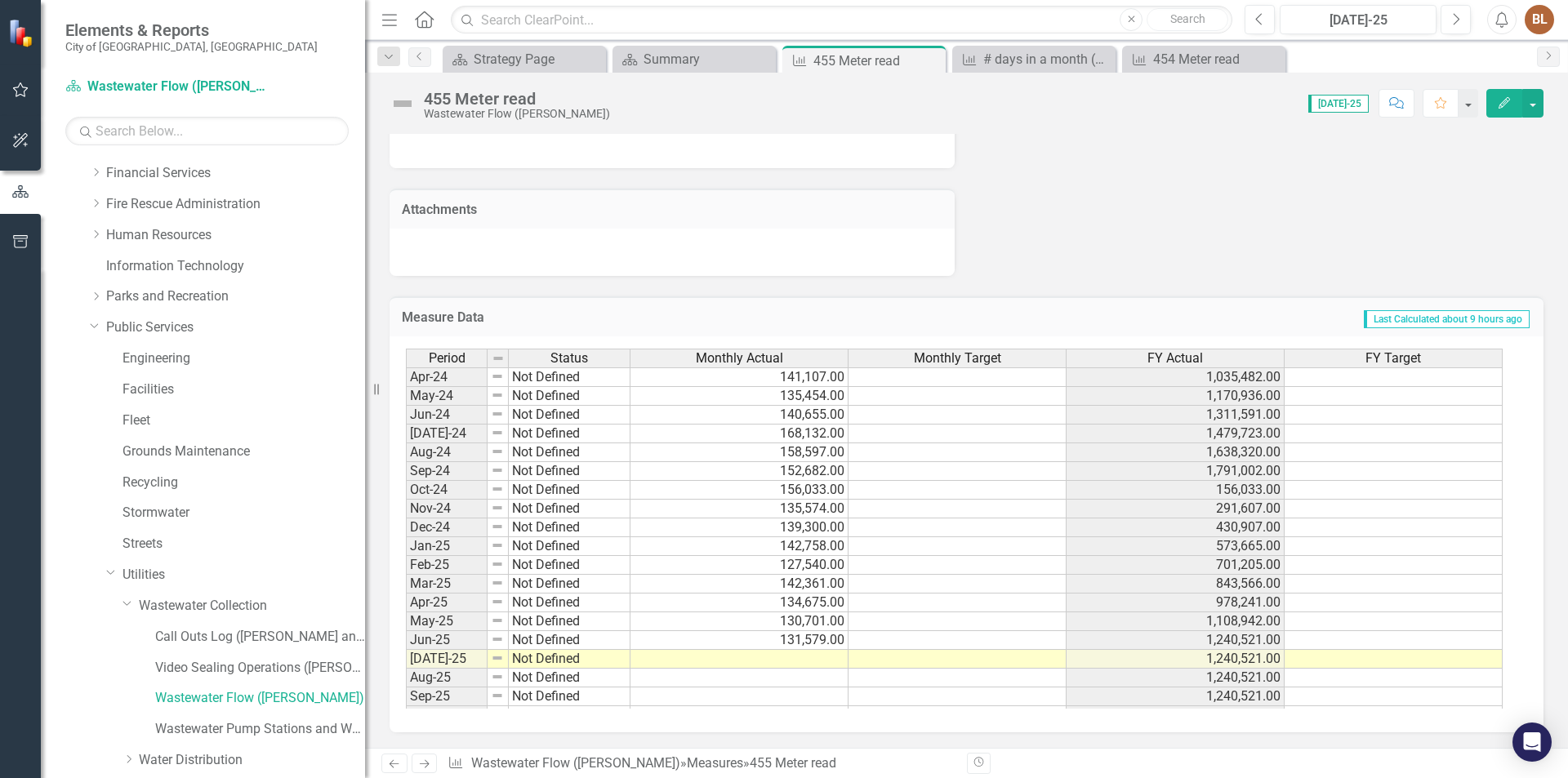
scroll to position [600, 0]
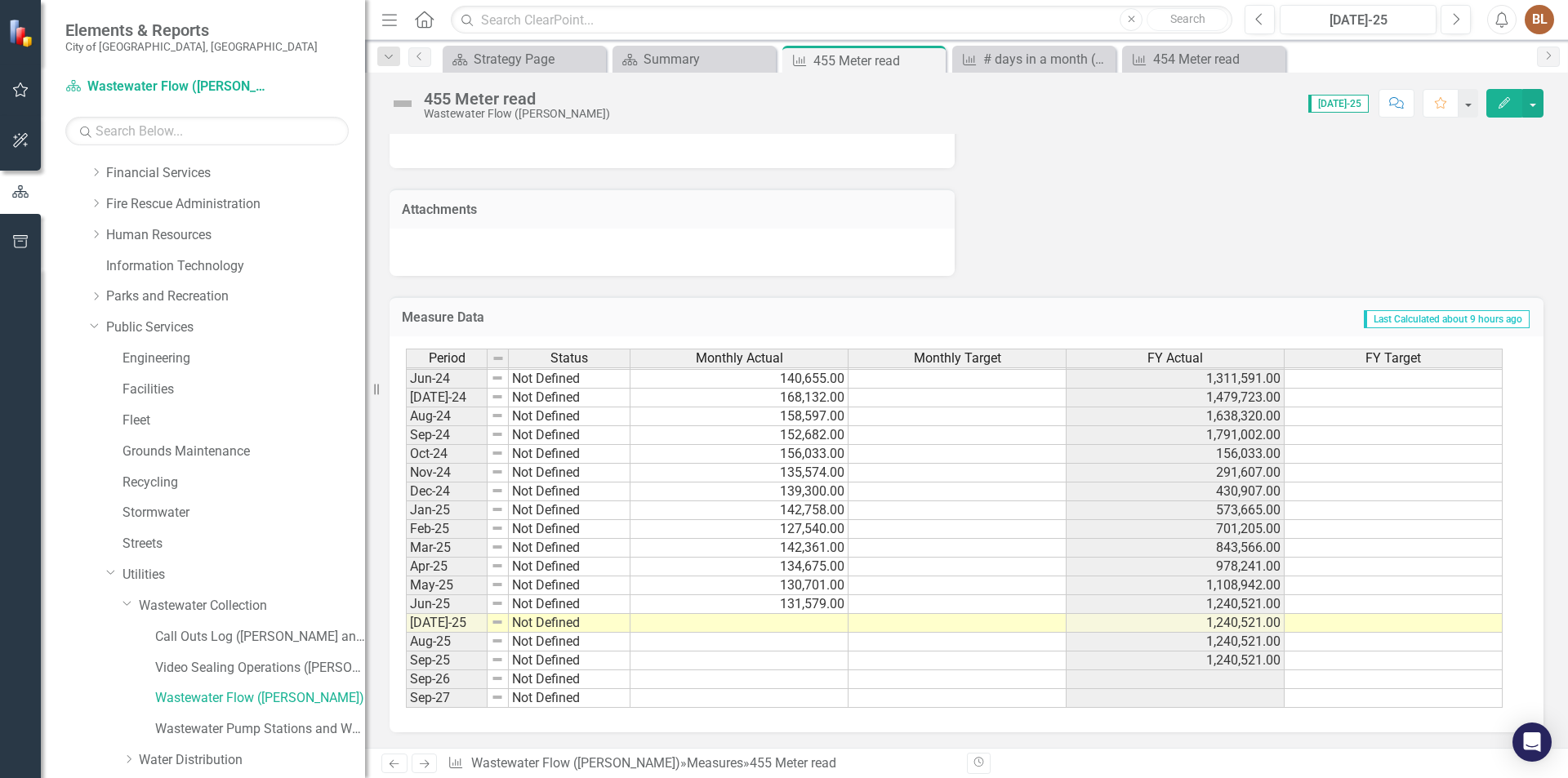
click at [832, 626] on tbody "Feb-23 Not Defined 152,666.00 741,335.00 Mar-23 Not Defined 154,258.00 895,593.…" at bounding box center [953, 389] width 1097 height 640
click at [832, 626] on td at bounding box center [740, 623] width 218 height 19
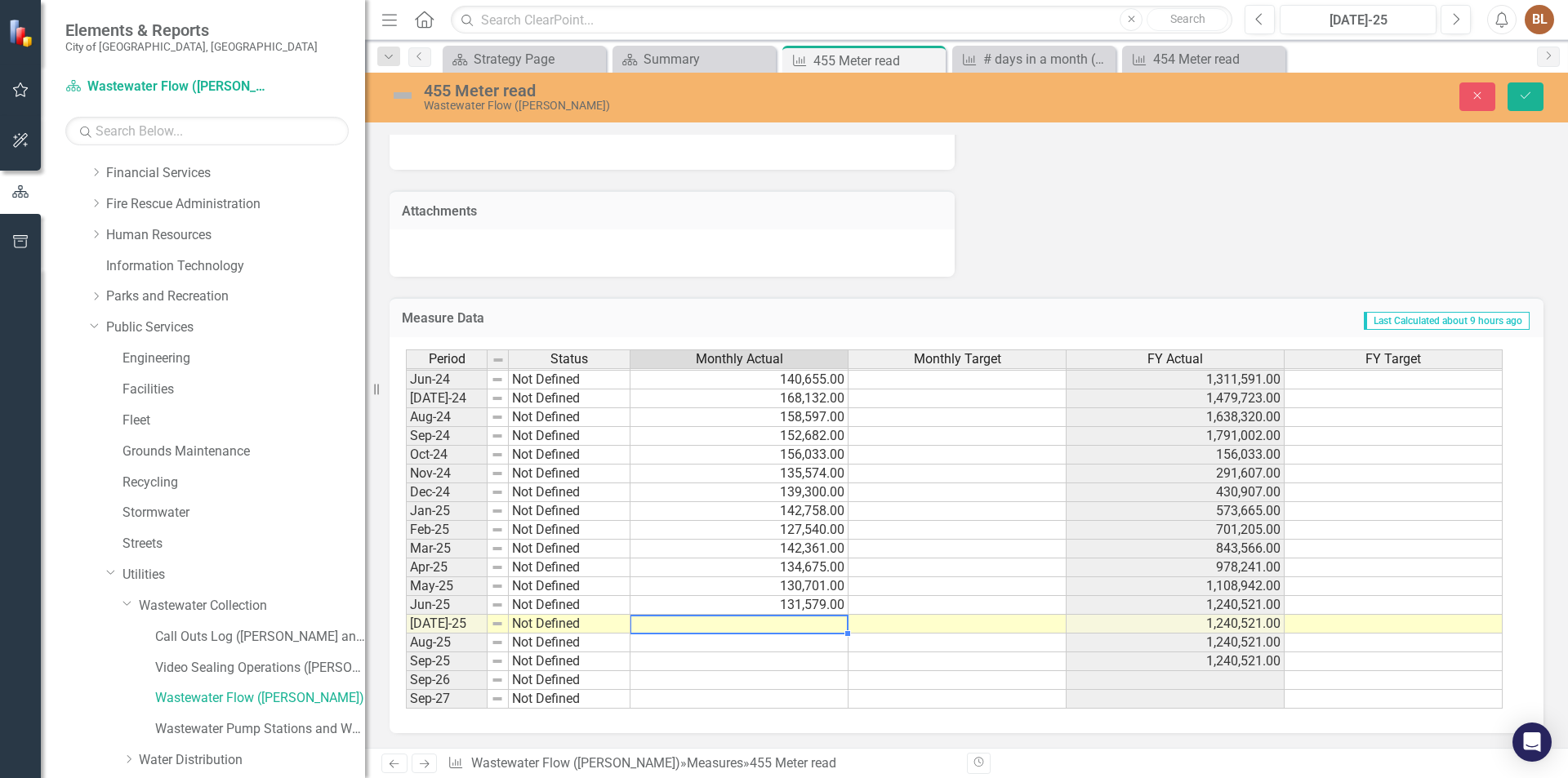
click at [830, 626] on td at bounding box center [740, 624] width 218 height 19
type textarea "139595"
click at [1539, 98] on button "Save" at bounding box center [1525, 96] width 36 height 29
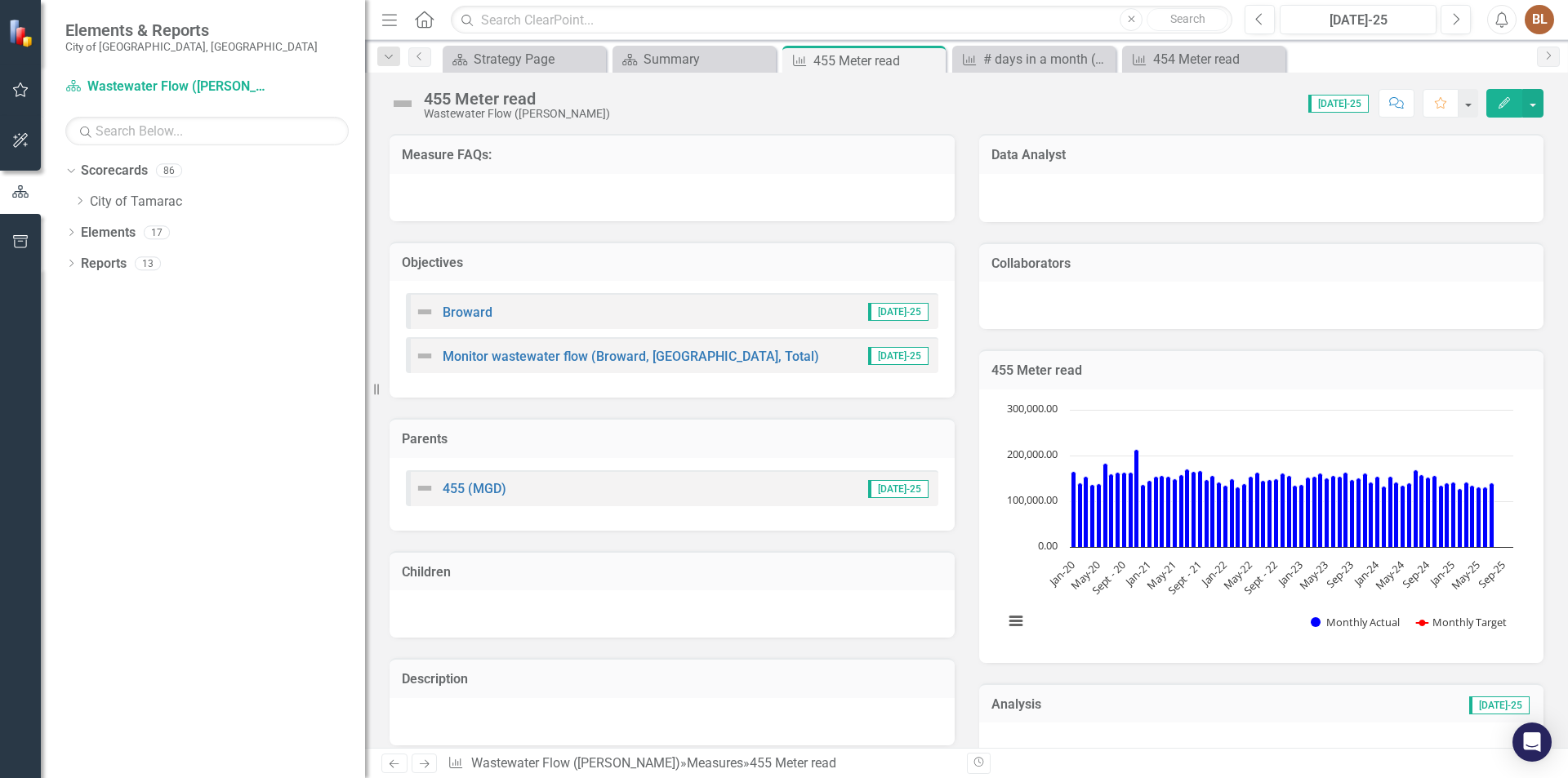
scroll to position [0, 0]
click at [76, 200] on icon "Dropdown" at bounding box center [79, 200] width 12 height 10
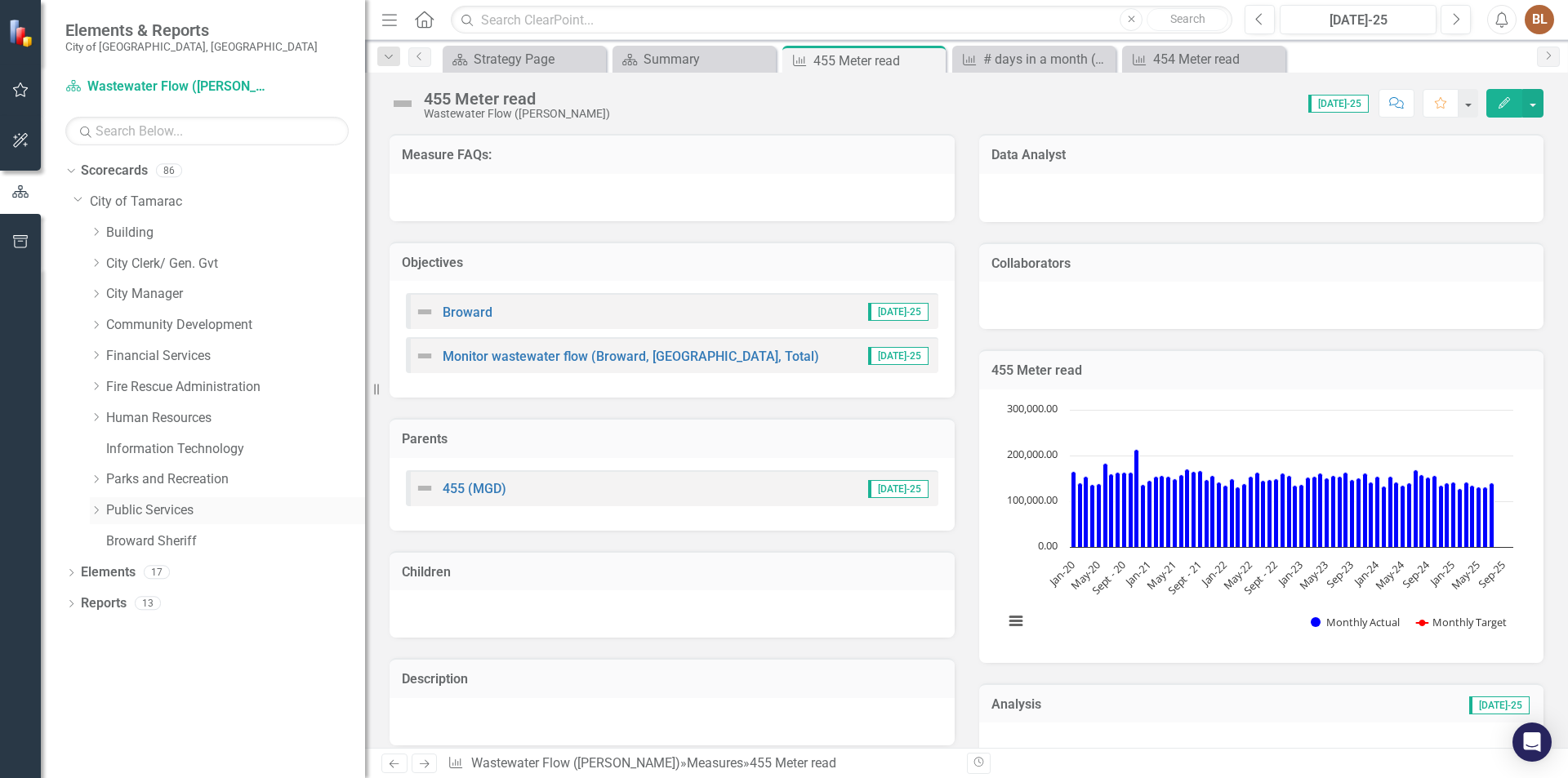
click at [93, 508] on icon "Dropdown" at bounding box center [95, 511] width 12 height 10
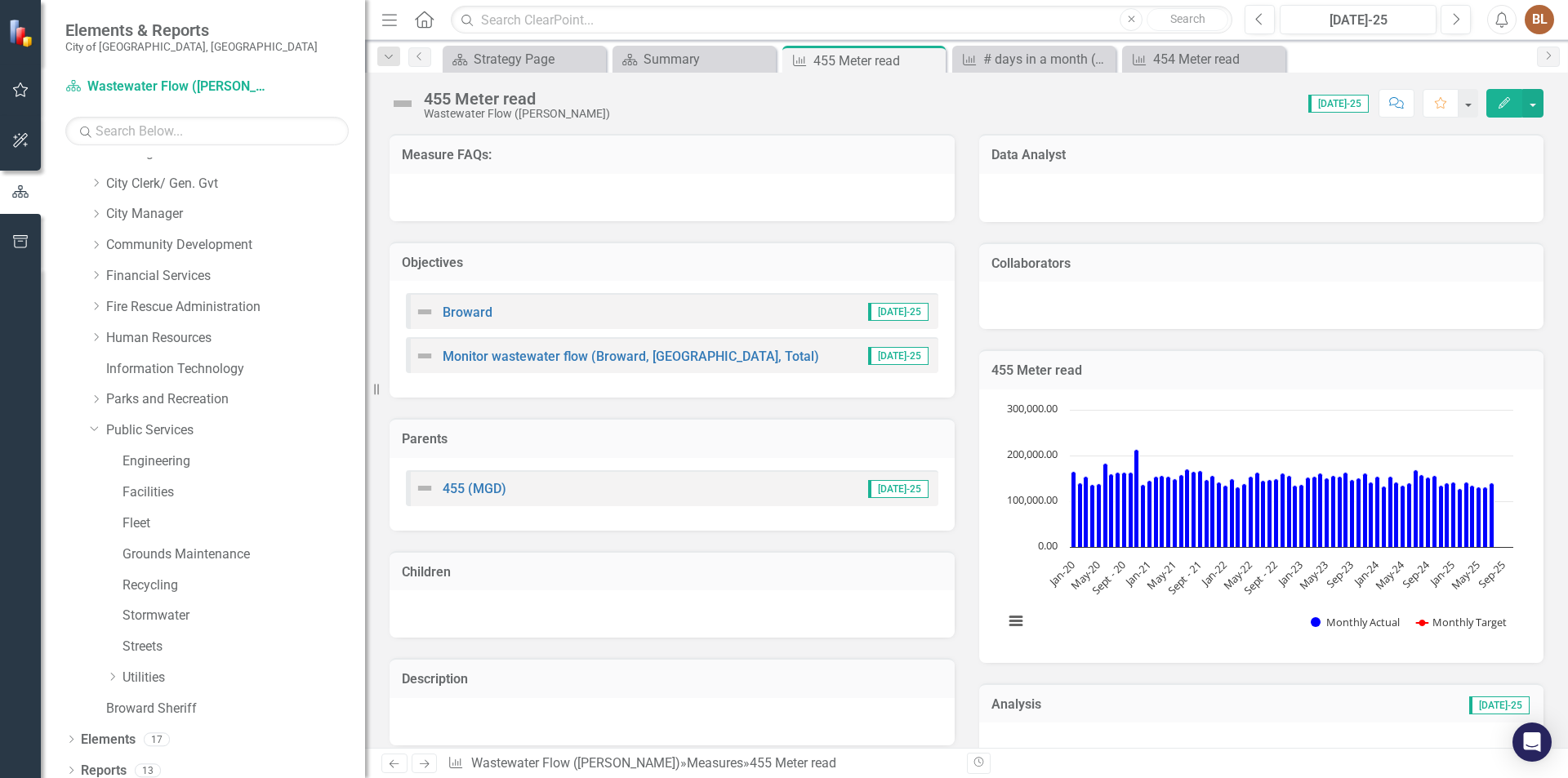
scroll to position [90, 0]
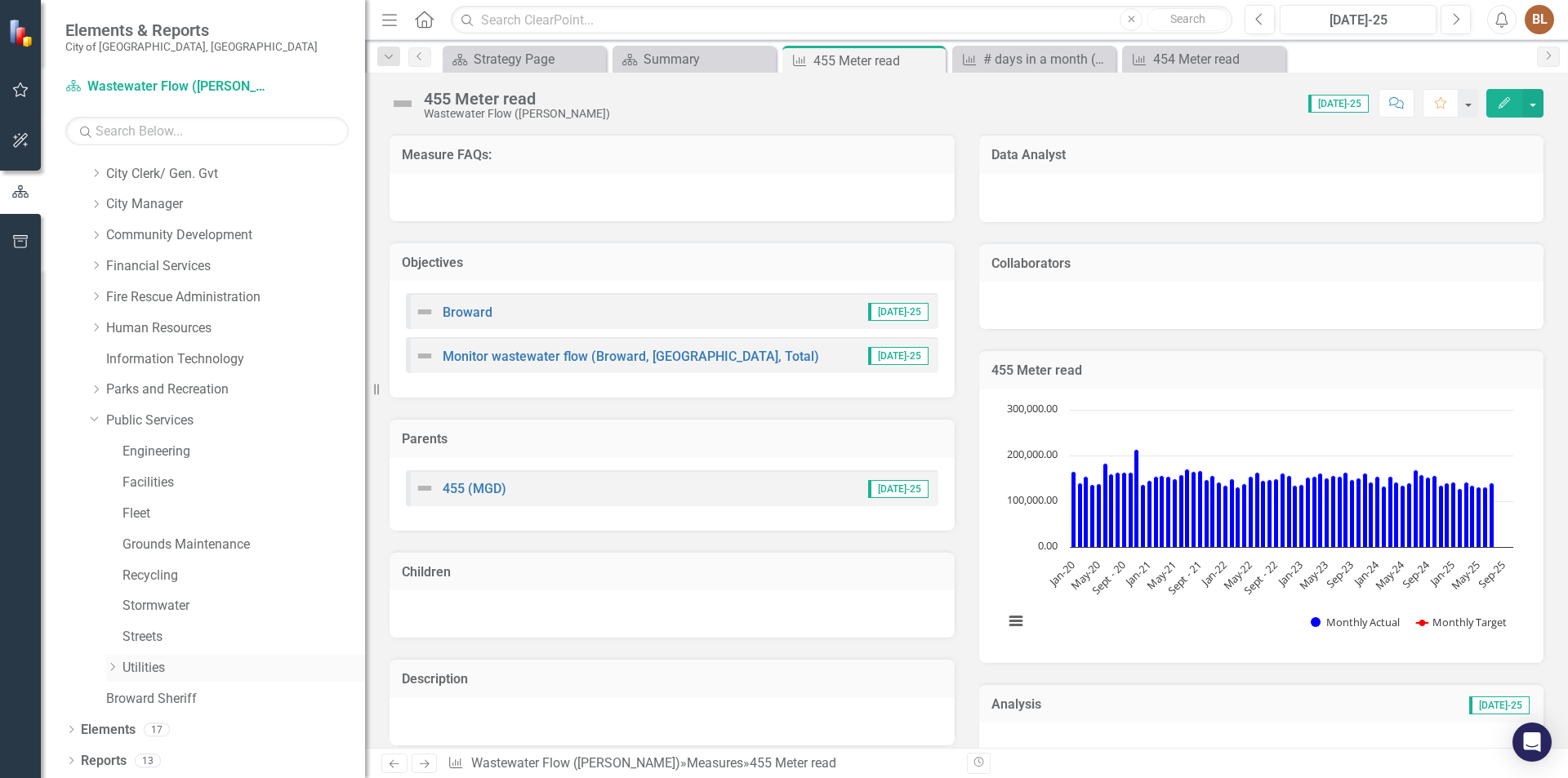
click at [115, 663] on icon "Dropdown" at bounding box center [112, 667] width 12 height 10
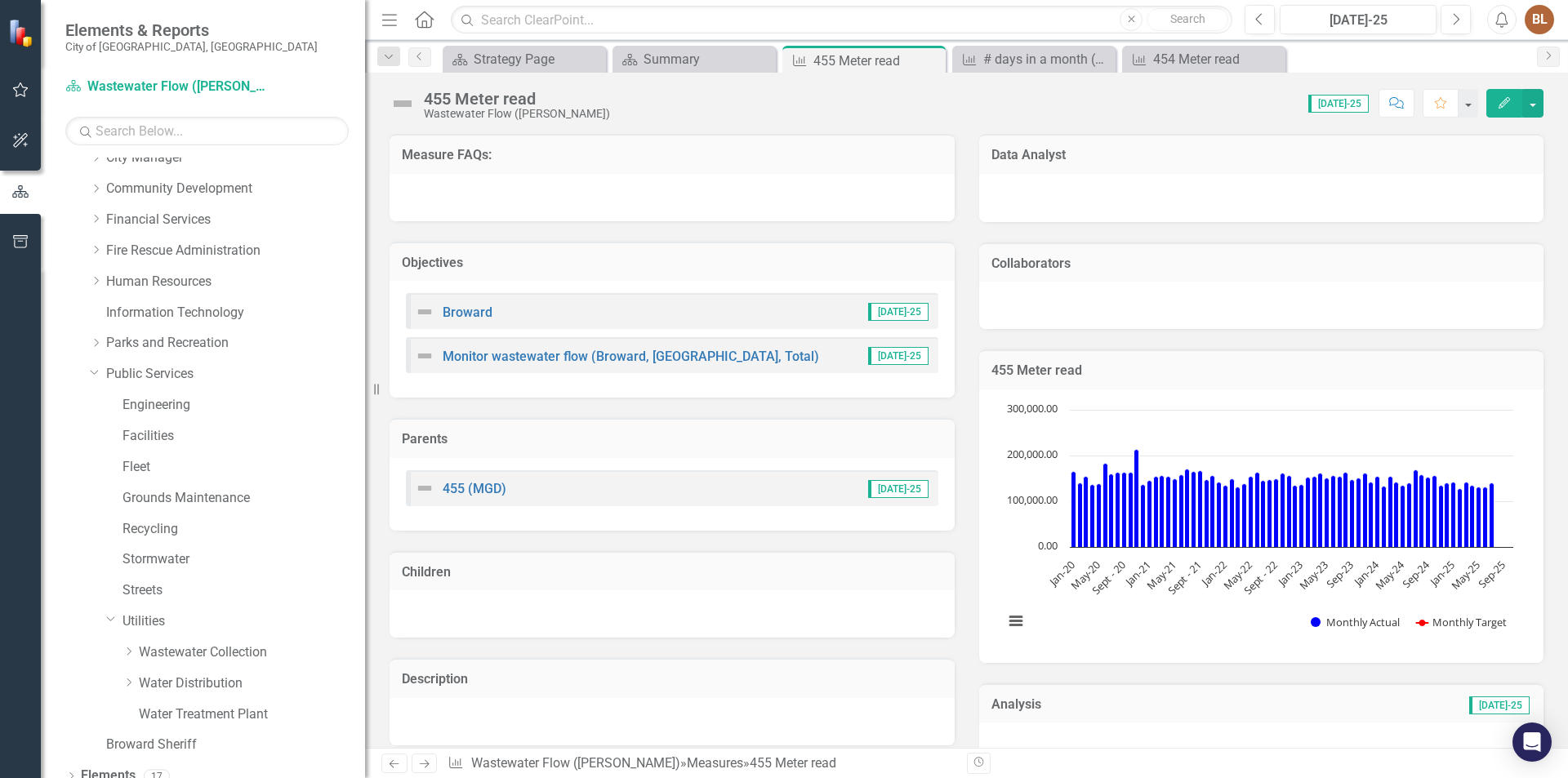
scroll to position [183, 0]
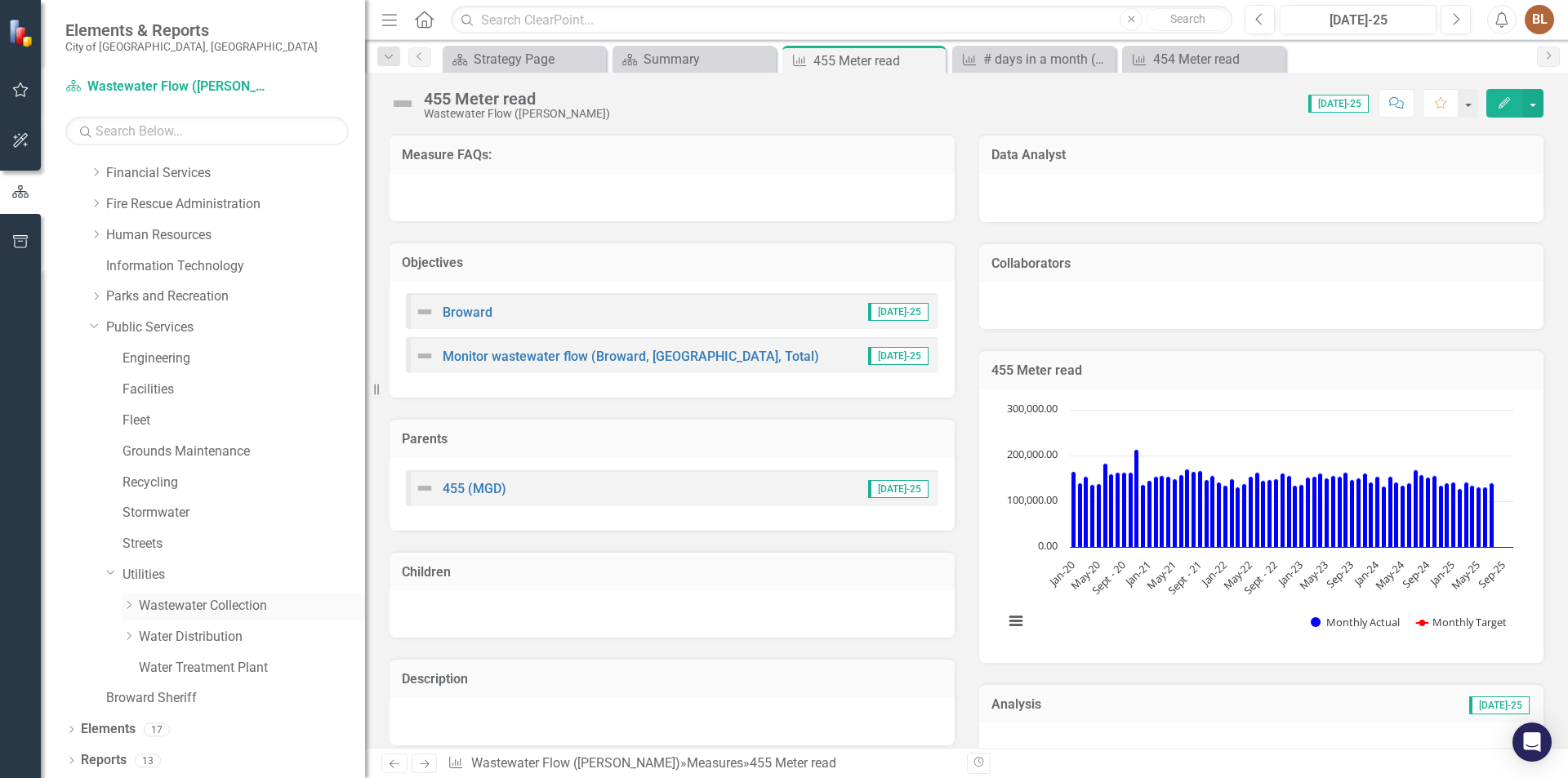
click at [130, 605] on icon "Dropdown" at bounding box center [128, 605] width 12 height 10
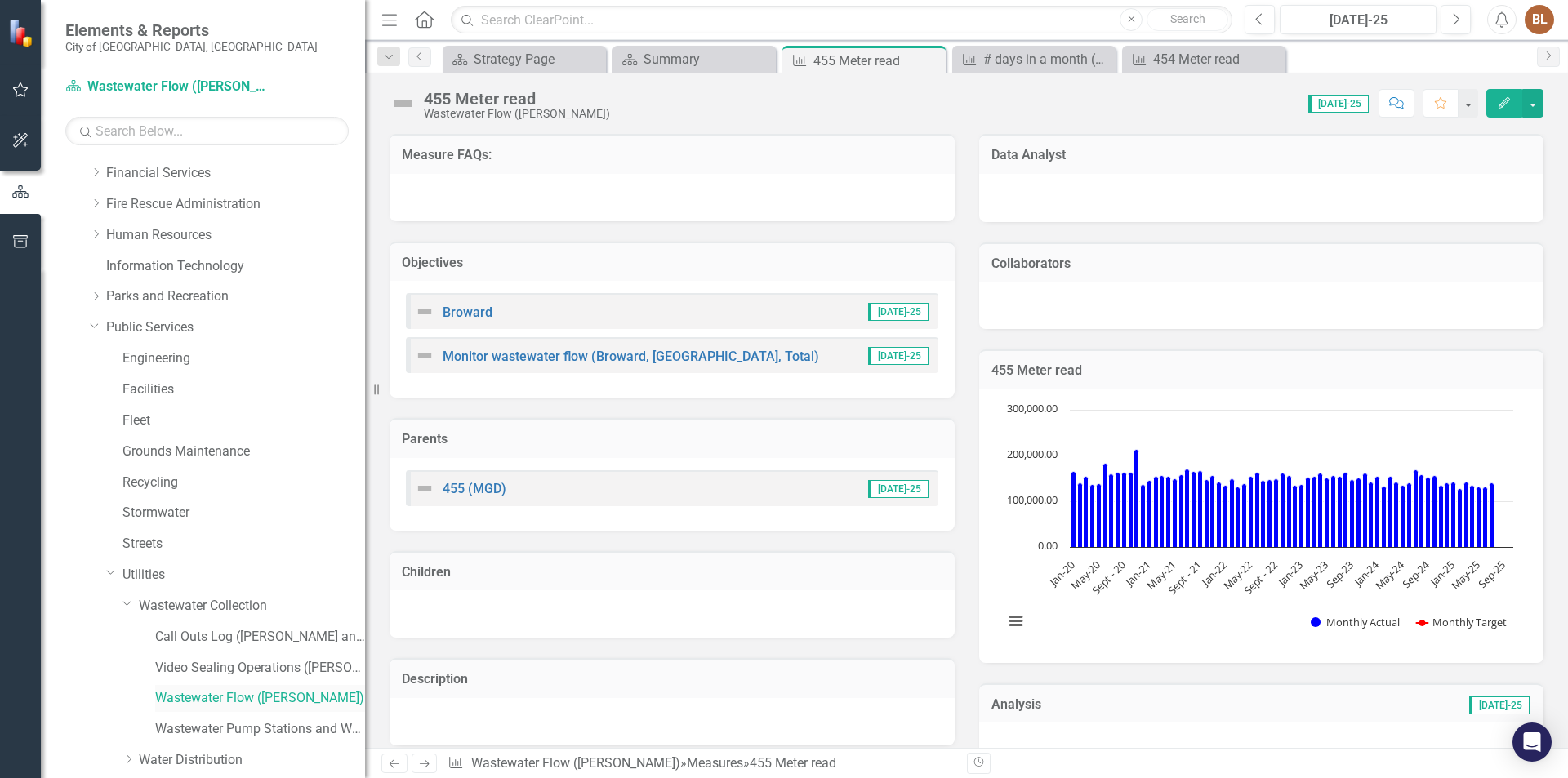
click at [189, 702] on link "Wastewater Flow ([PERSON_NAME])" at bounding box center [261, 699] width 210 height 19
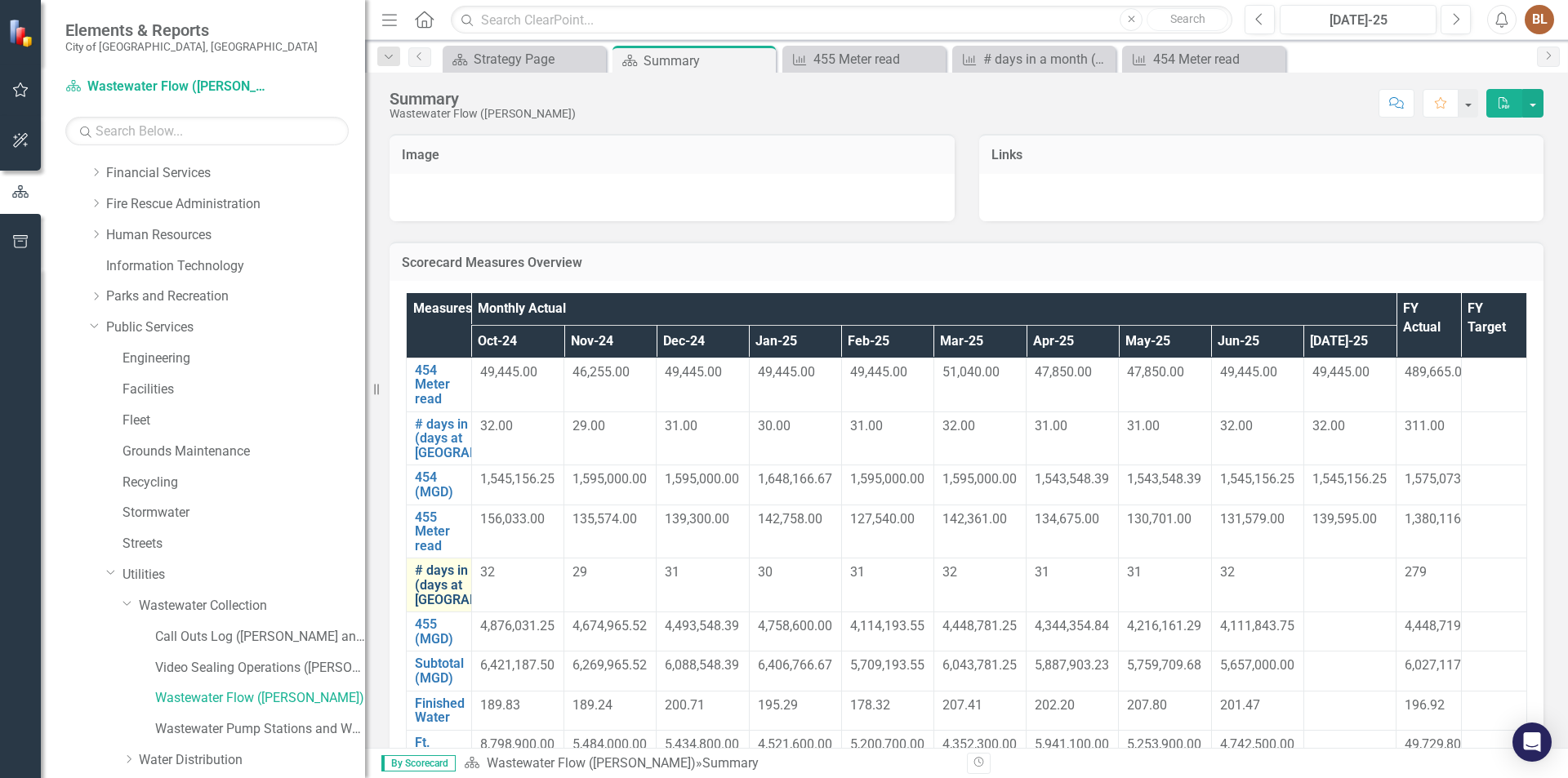
click at [421, 607] on link "# days in a month (days at [GEOGRAPHIC_DATA])" at bounding box center [480, 584] width 131 height 43
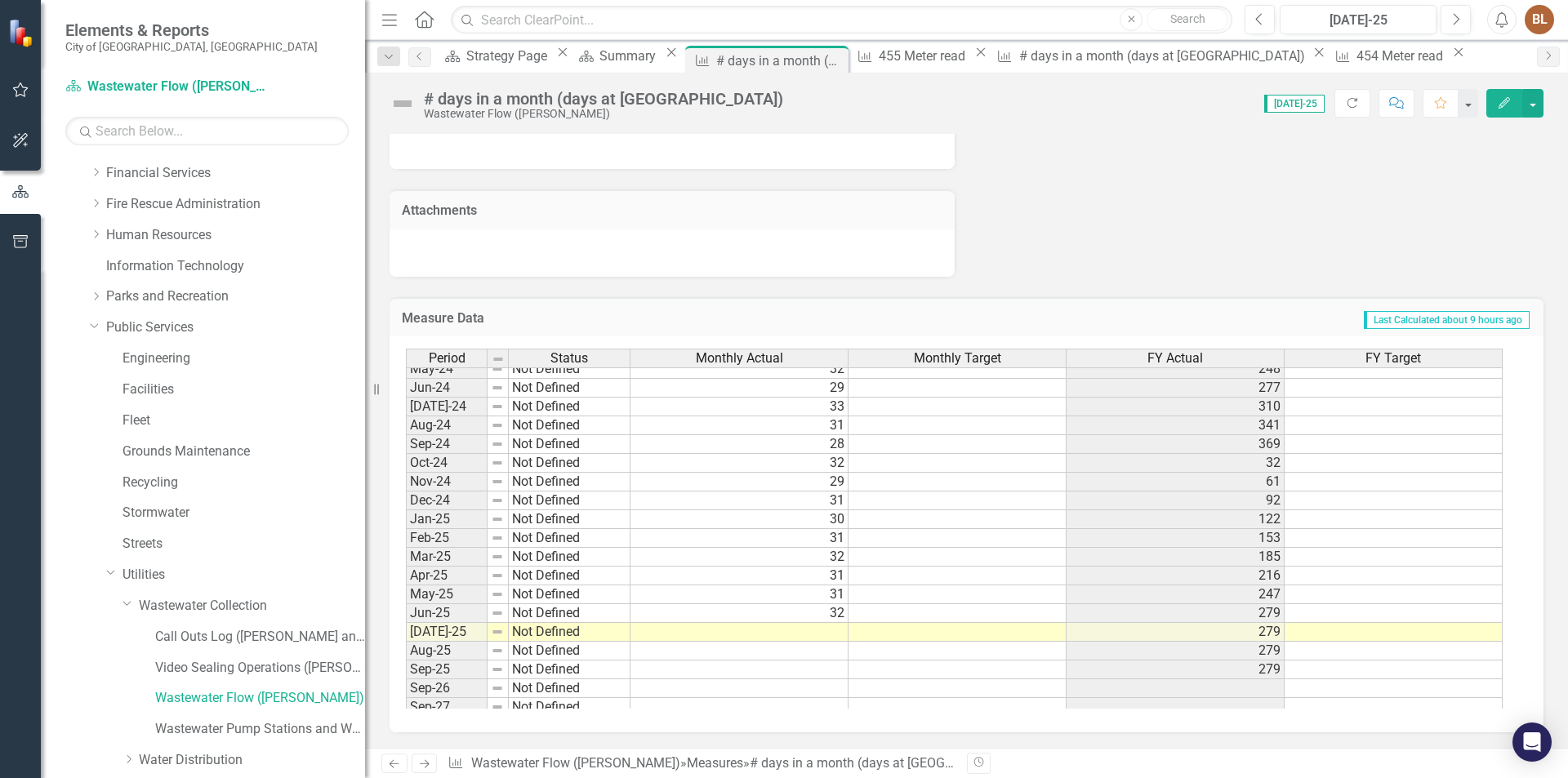
scroll to position [600, 0]
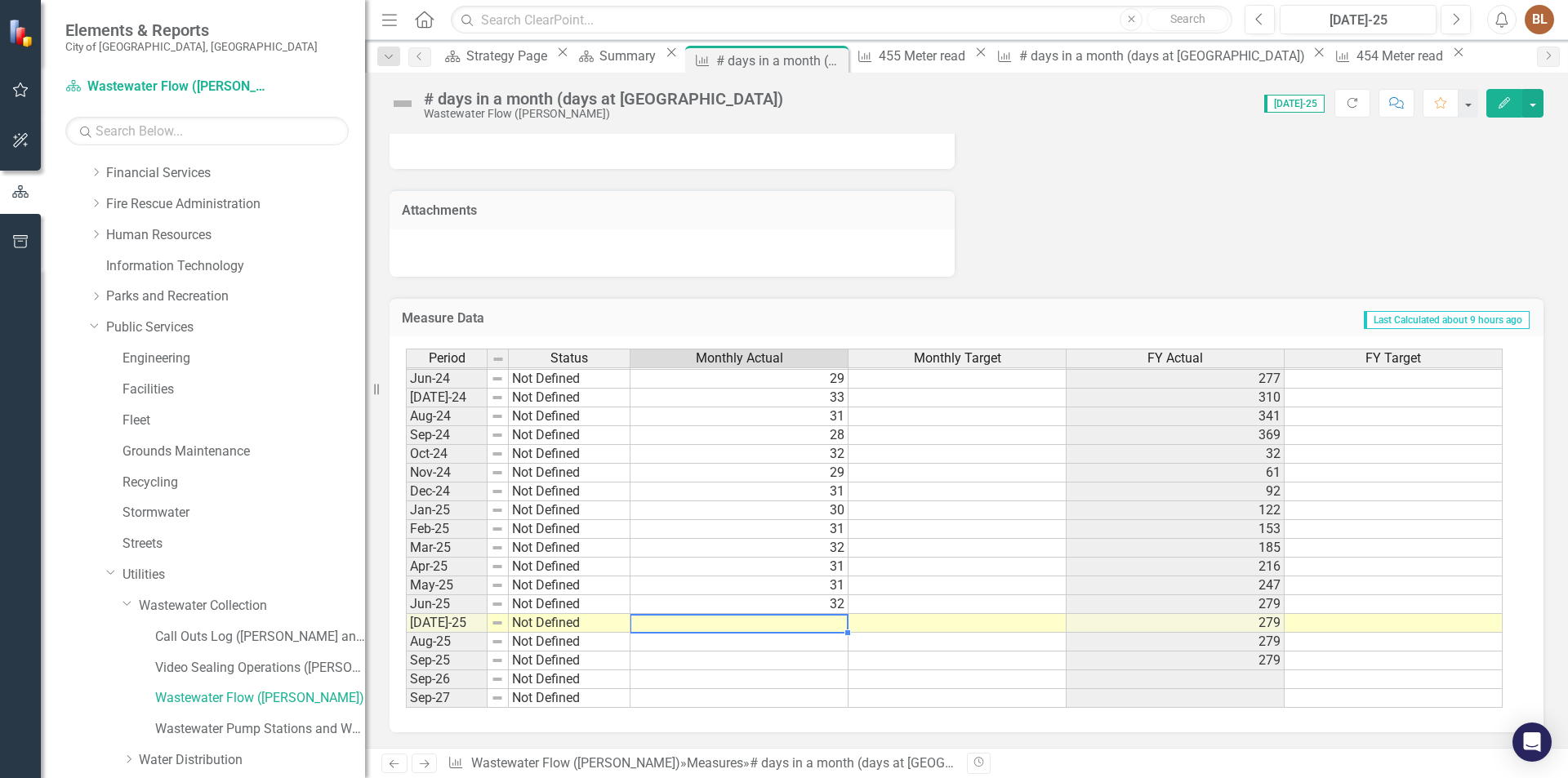
click at [834, 621] on td at bounding box center [740, 623] width 218 height 19
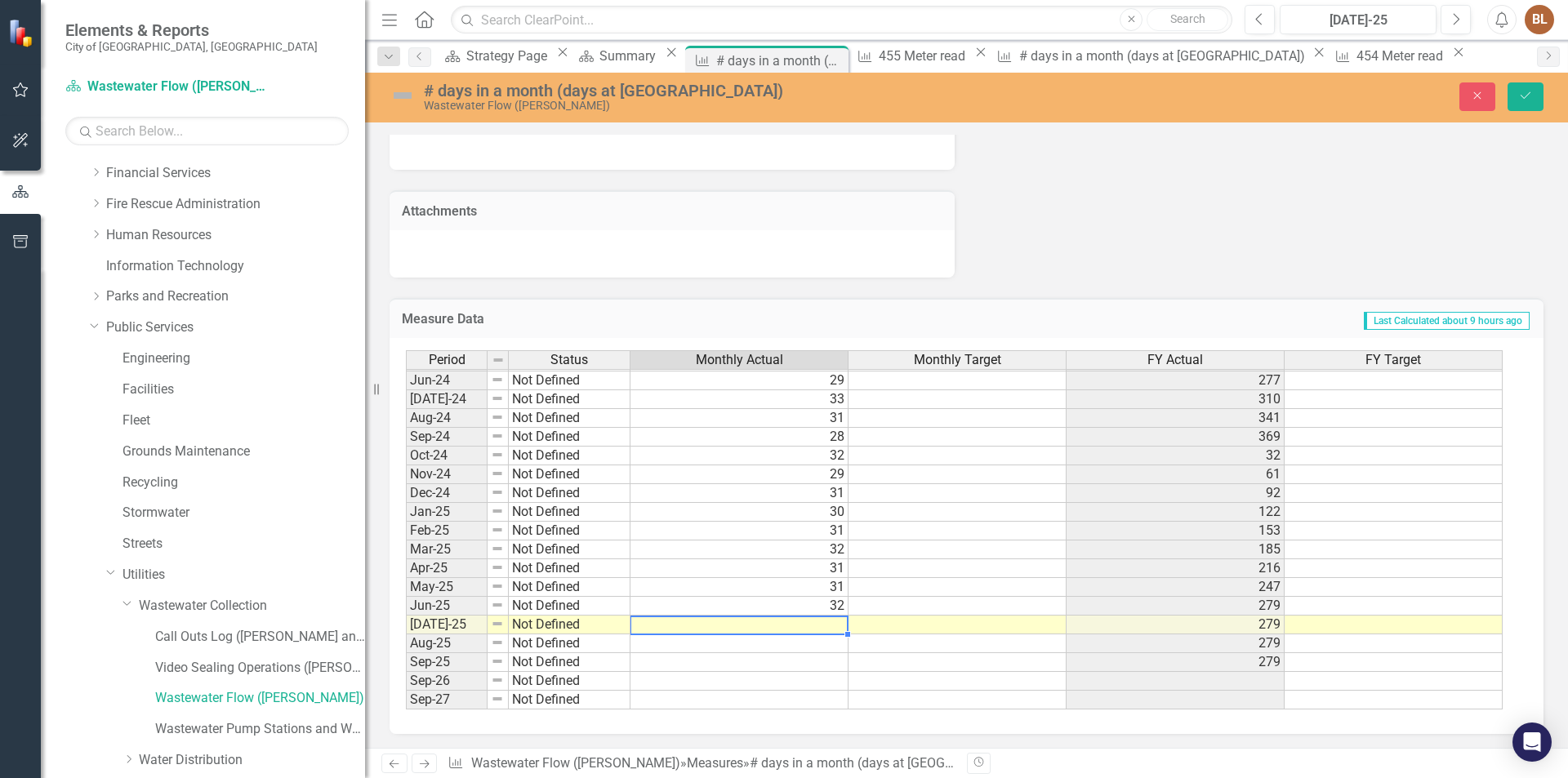
type textarea "32"
click at [1533, 100] on button "Save" at bounding box center [1525, 96] width 36 height 29
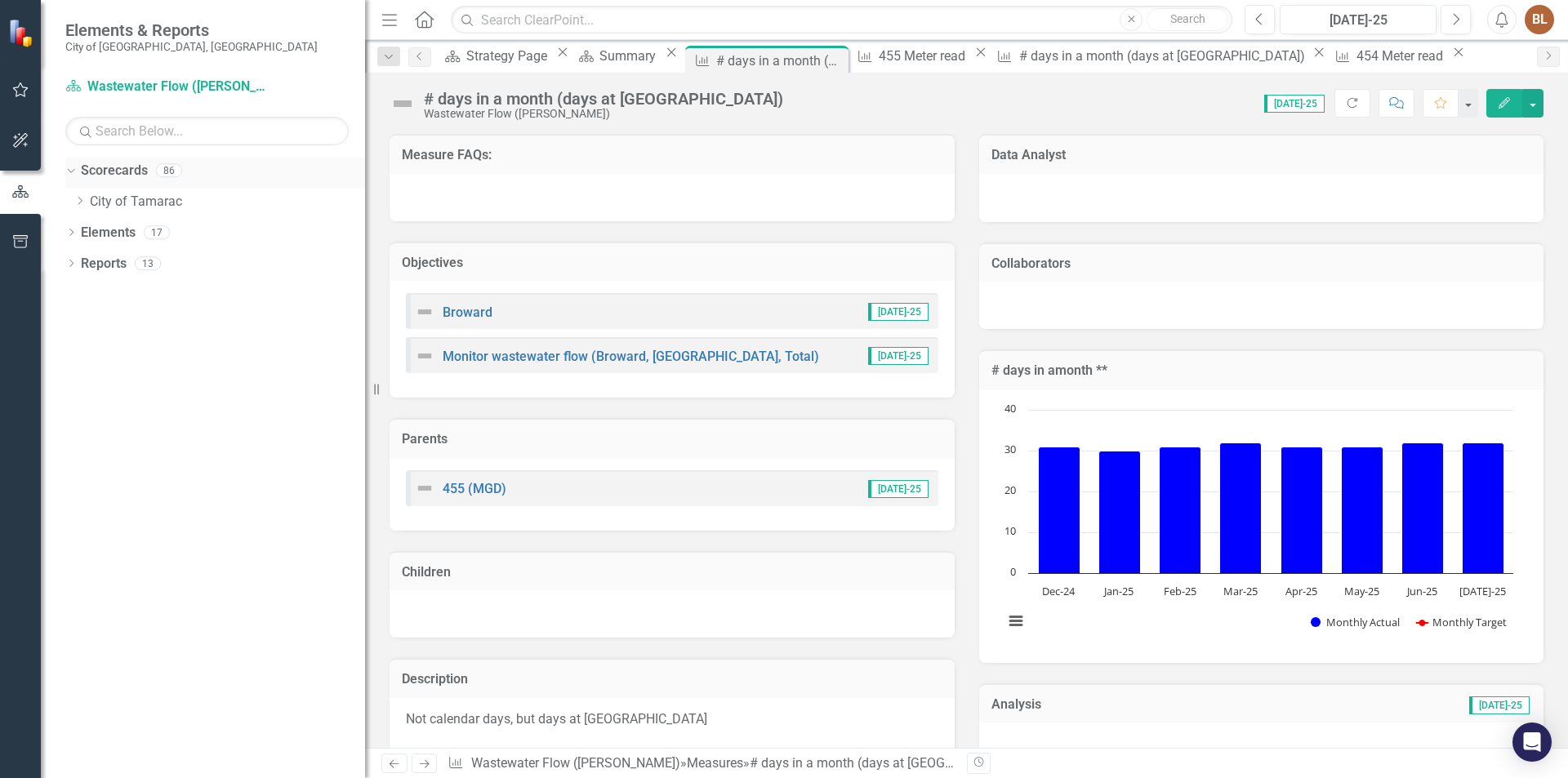
scroll to position [0, 0]
click at [83, 201] on icon "Dropdown" at bounding box center [79, 200] width 12 height 10
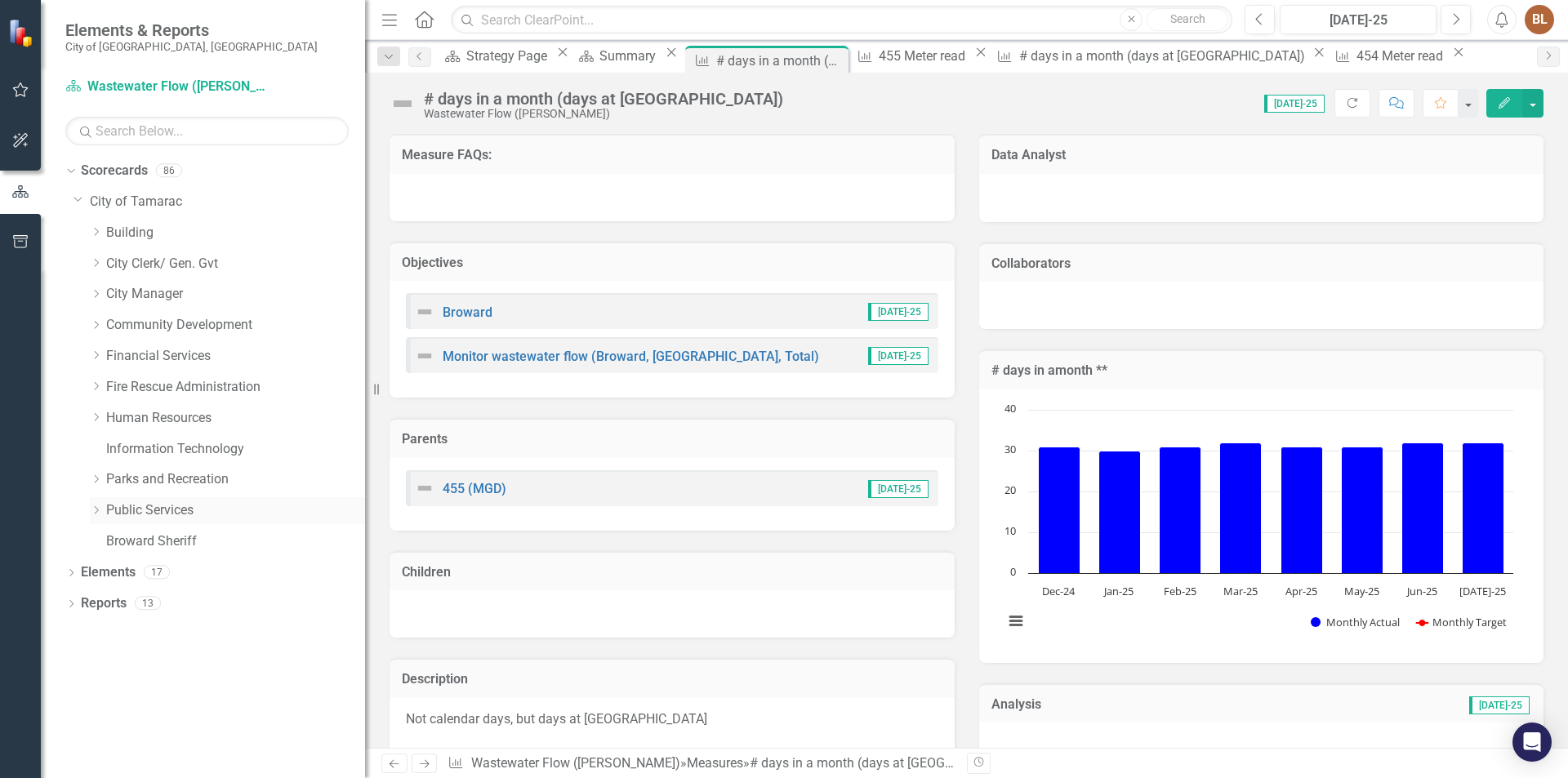
click at [96, 508] on icon at bounding box center [96, 510] width 4 height 9
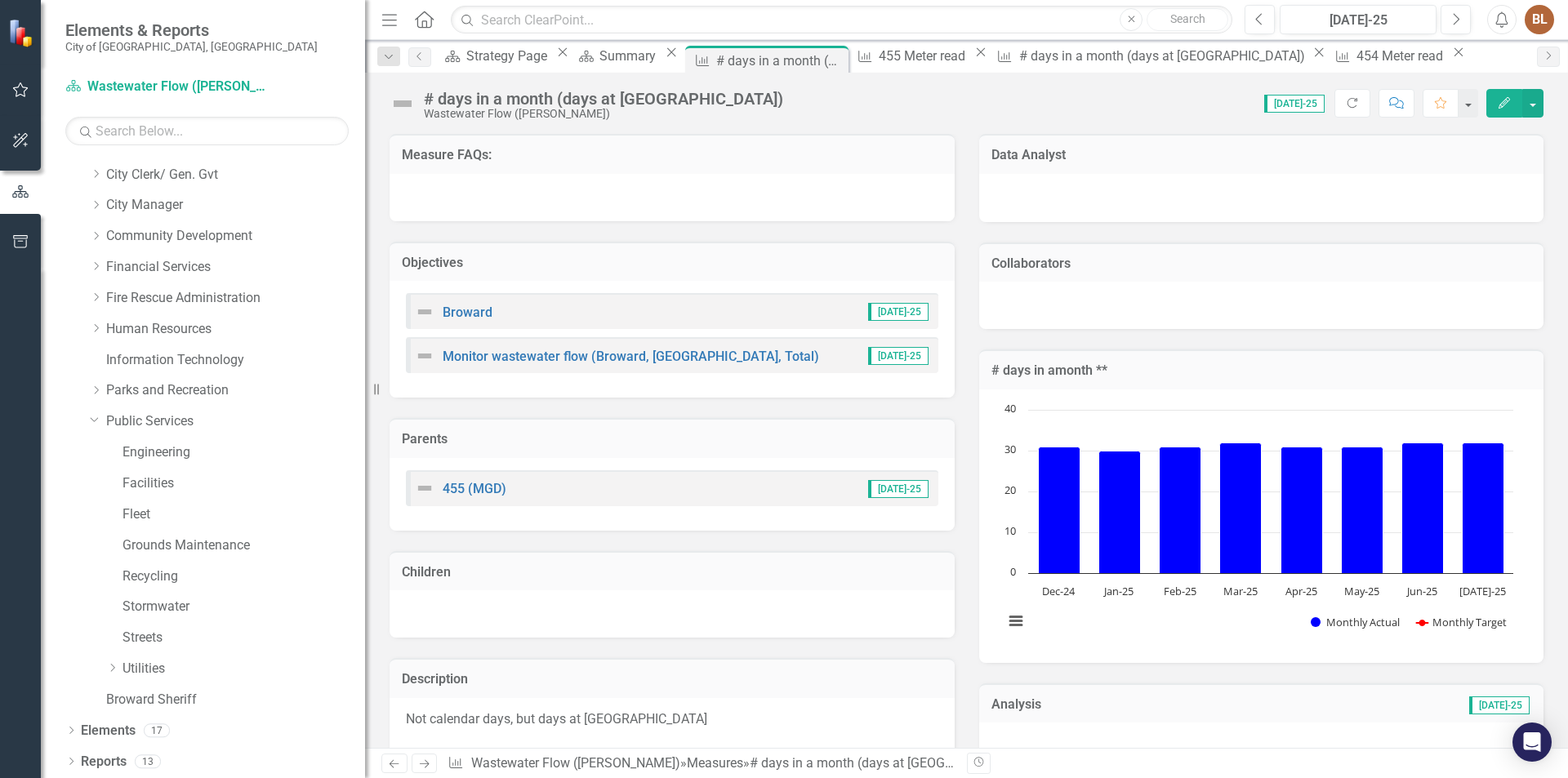
scroll to position [90, 0]
click at [111, 671] on icon at bounding box center [113, 668] width 4 height 9
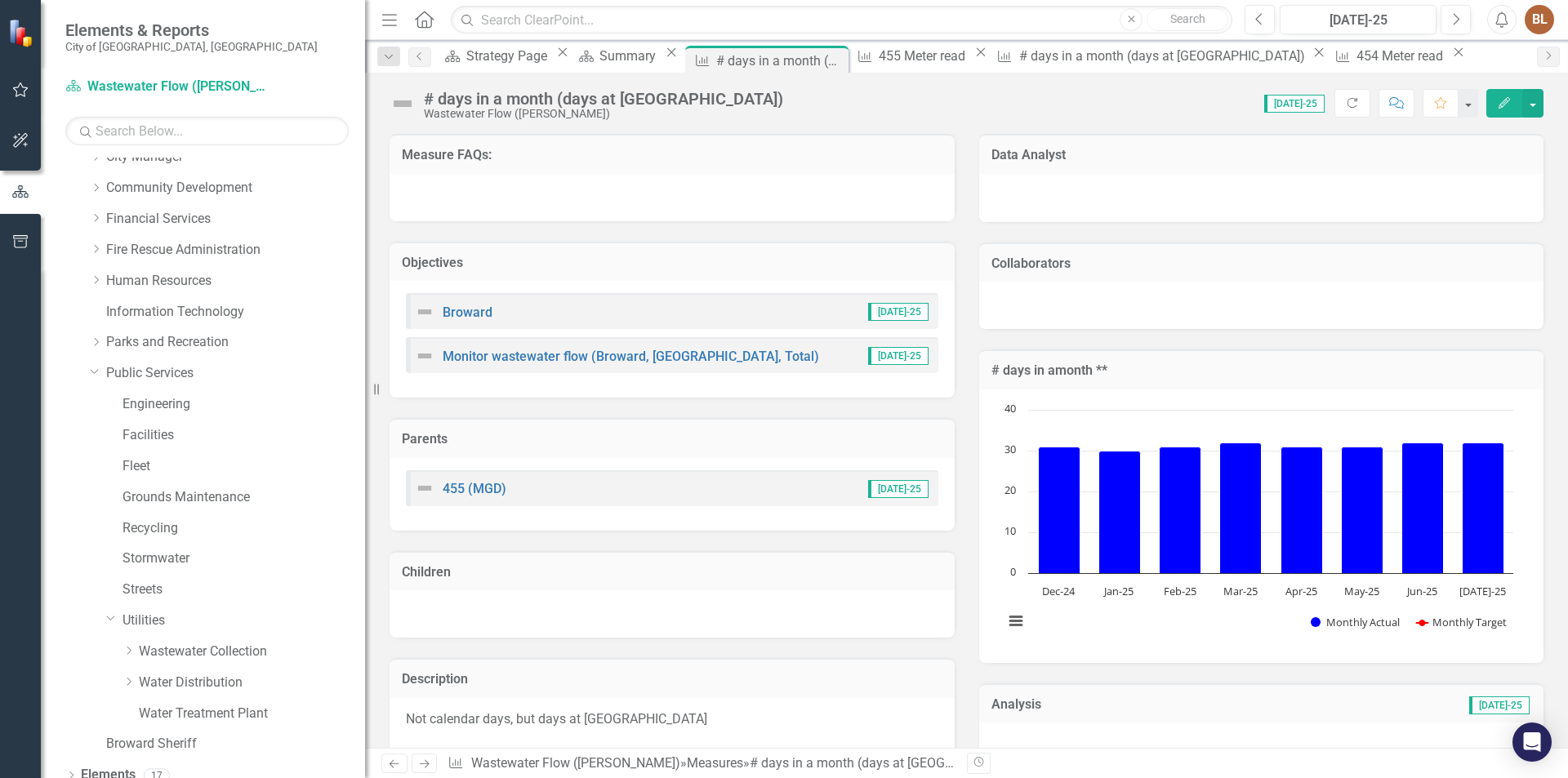
scroll to position [183, 0]
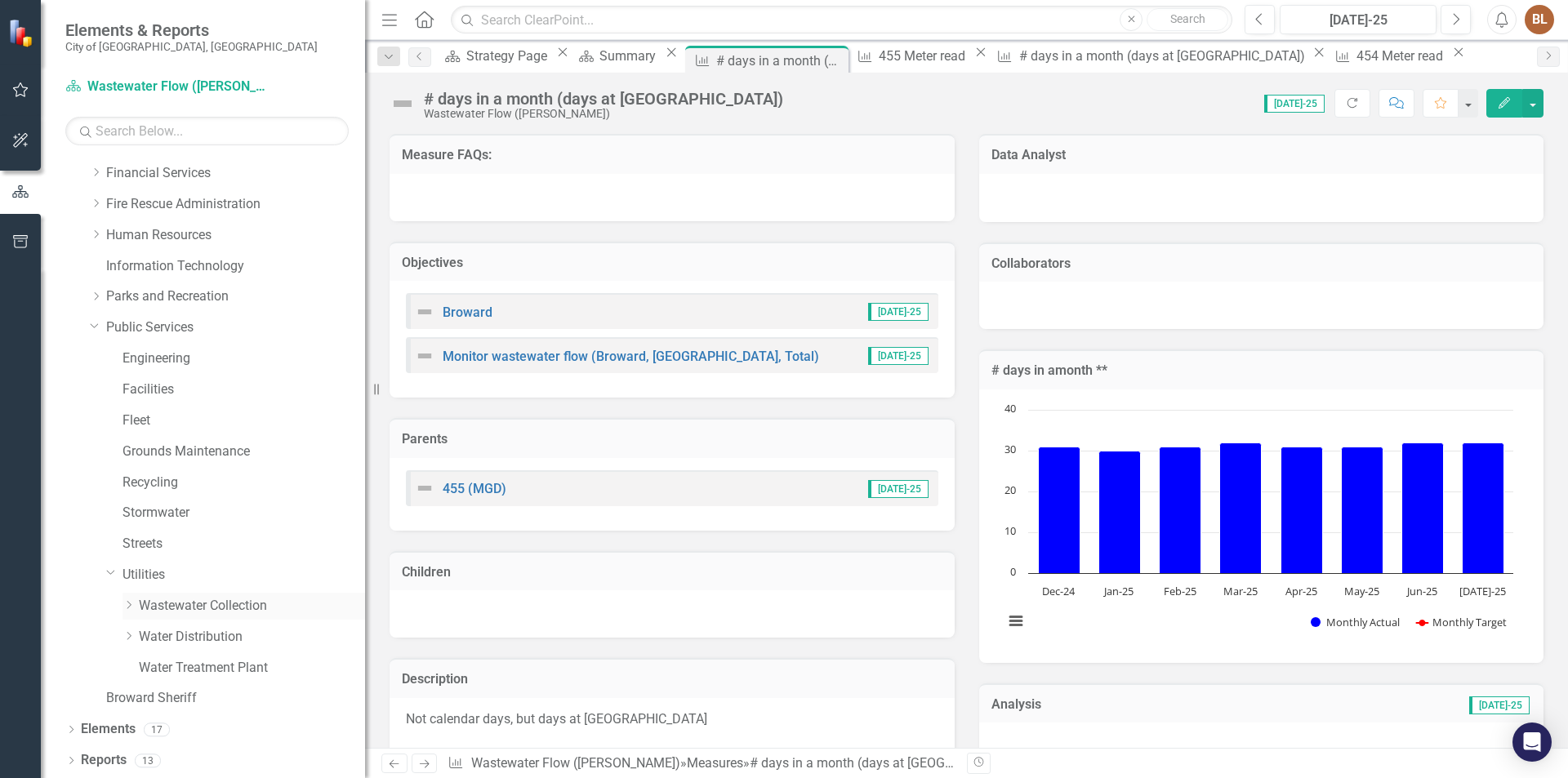
click at [127, 602] on icon "Dropdown" at bounding box center [128, 605] width 12 height 10
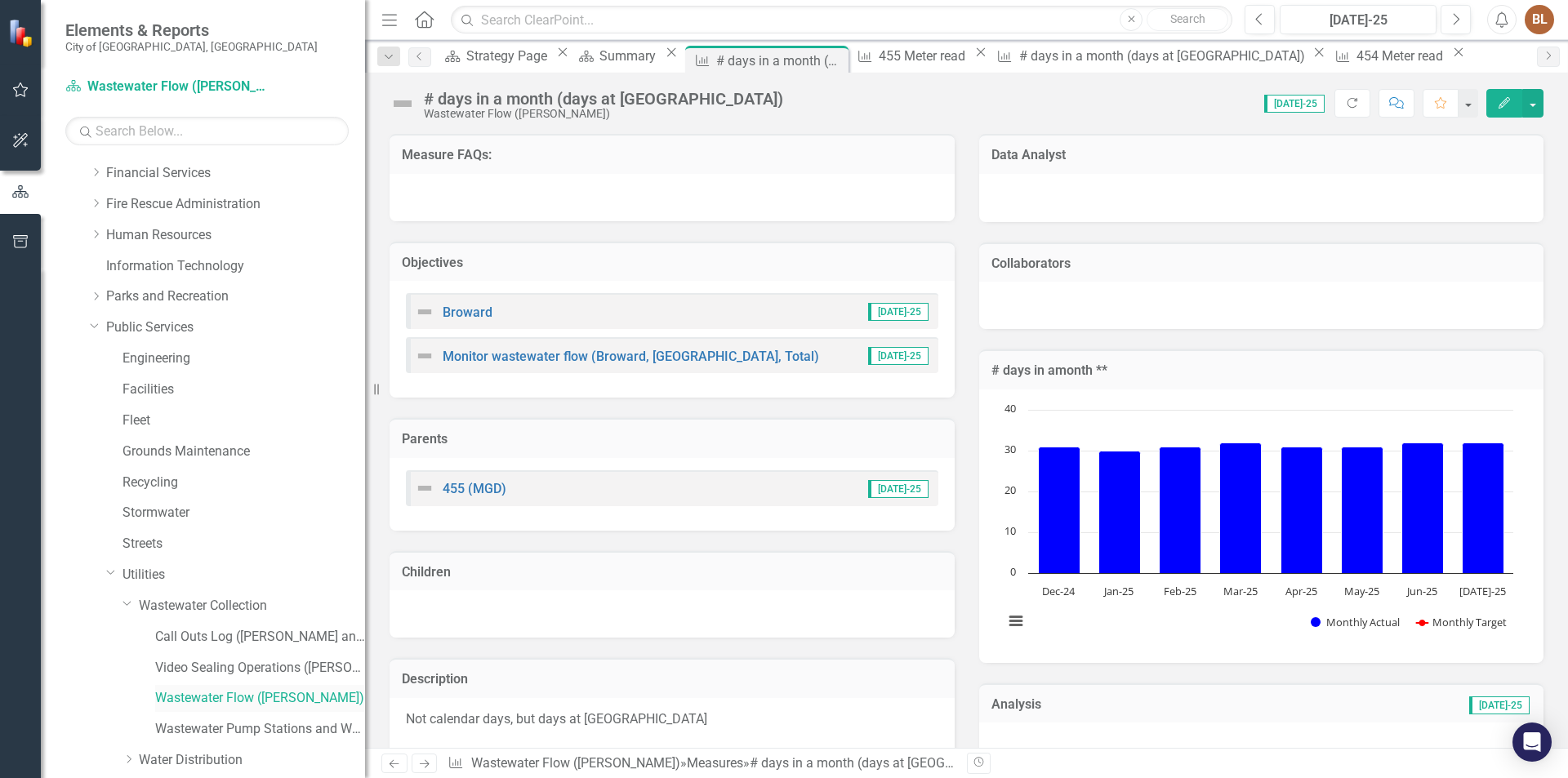
click at [158, 694] on link "Wastewater Flow ([PERSON_NAME])" at bounding box center [261, 699] width 210 height 19
